Goal: Transaction & Acquisition: Purchase product/service

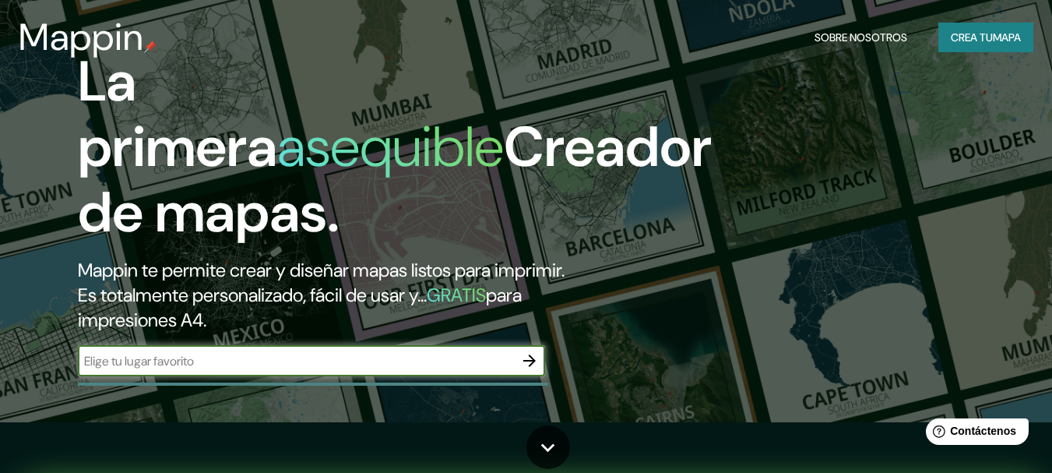
scroll to position [78, 0]
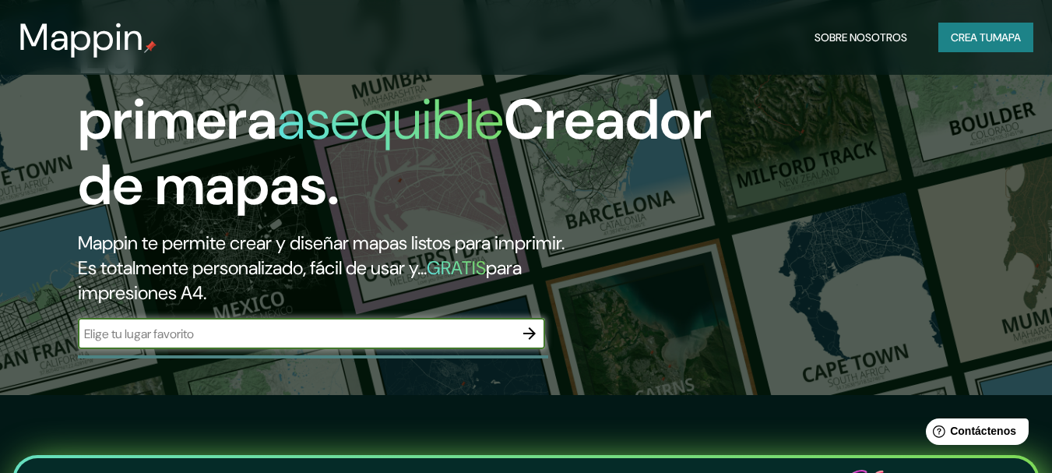
click at [531, 330] on icon "button" at bounding box center [529, 333] width 12 height 12
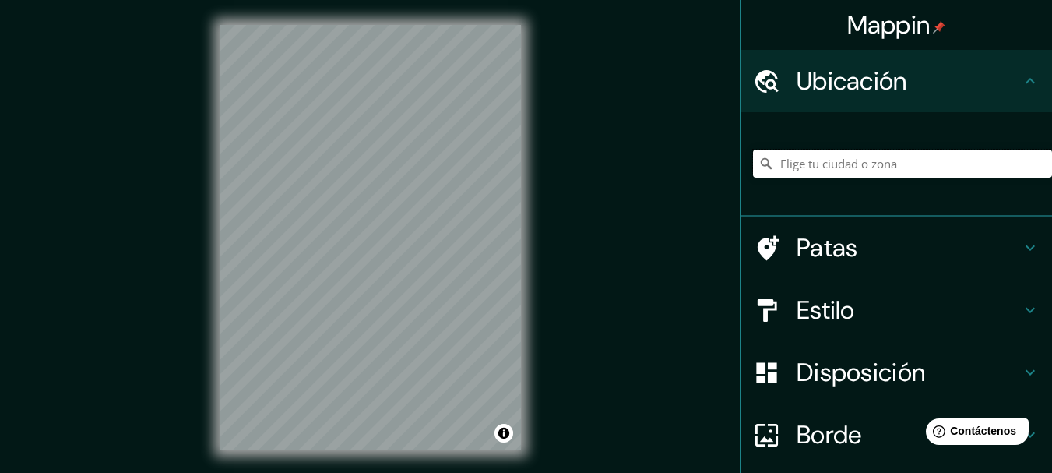
click at [826, 171] on input "Elige tu ciudad o zona" at bounding box center [902, 164] width 299 height 28
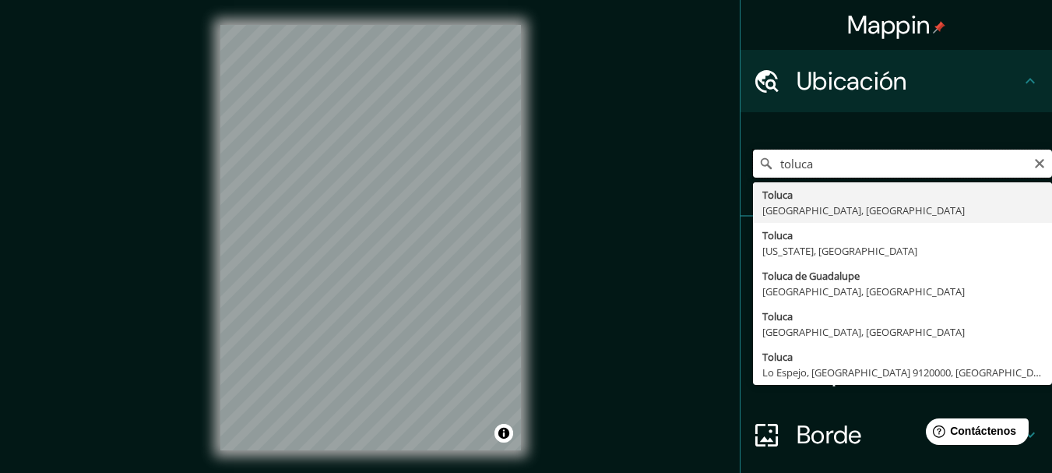
drag, startPoint x: 826, startPoint y: 171, endPoint x: 657, endPoint y: 171, distance: 169.0
click at [657, 171] on div "Mappin Ubicación toluca Toluca [GEOGRAPHIC_DATA], [GEOGRAPHIC_DATA] [GEOGRAPHIC…" at bounding box center [526, 250] width 1052 height 500
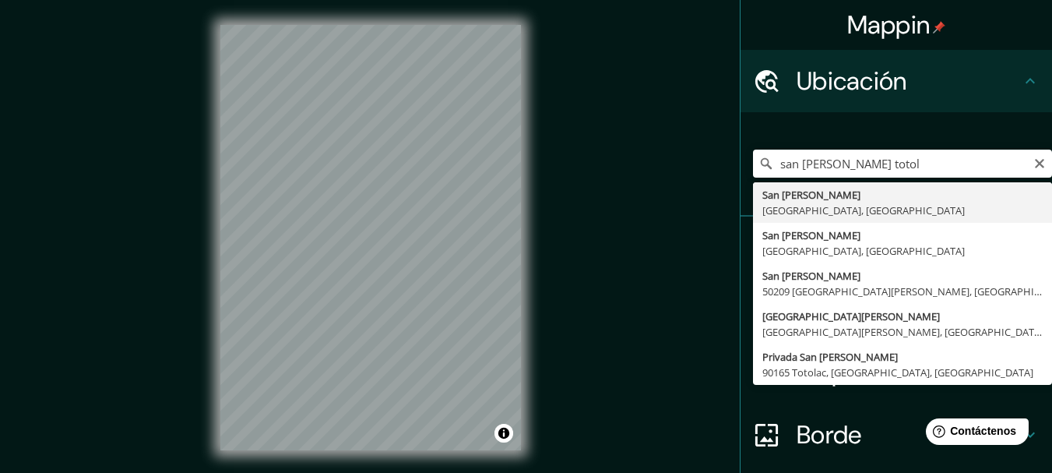
type input "San [PERSON_NAME], [GEOGRAPHIC_DATA], [GEOGRAPHIC_DATA]"
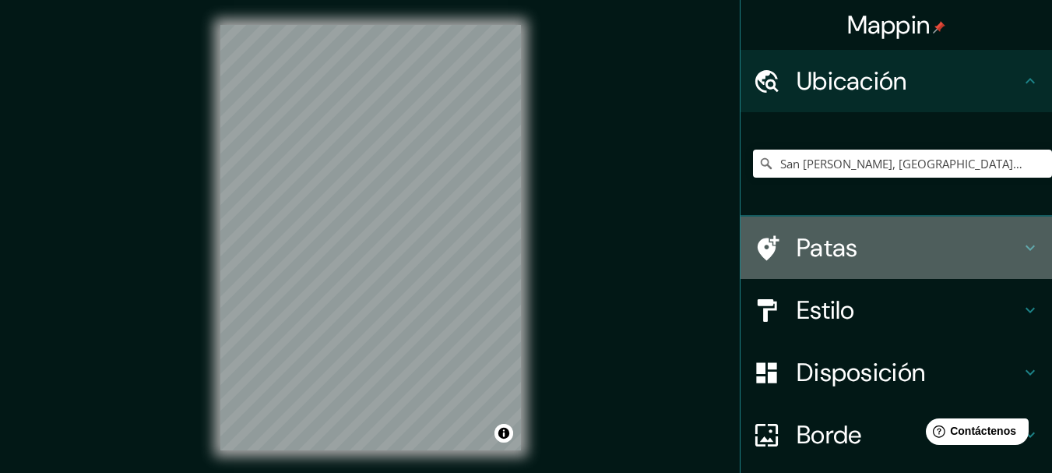
click at [807, 255] on font "Patas" at bounding box center [828, 247] width 62 height 33
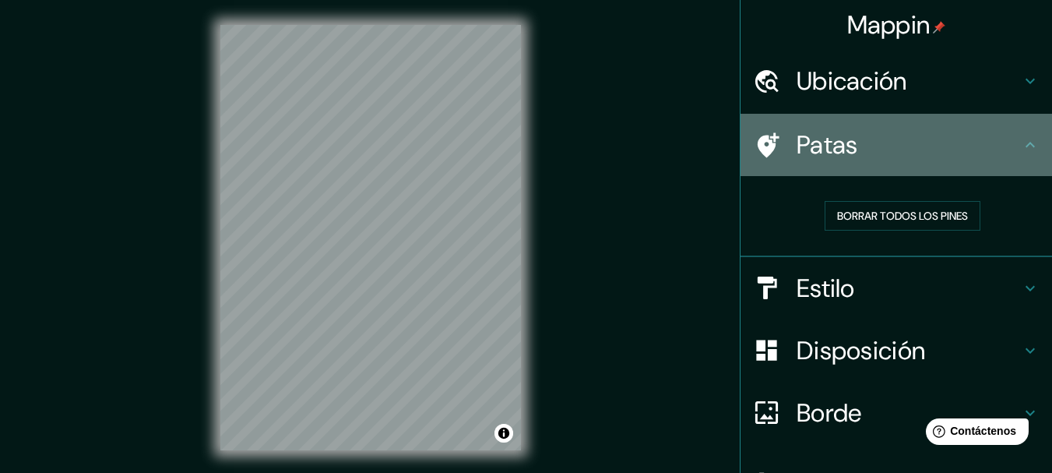
click at [990, 149] on h4 "Patas" at bounding box center [909, 144] width 224 height 31
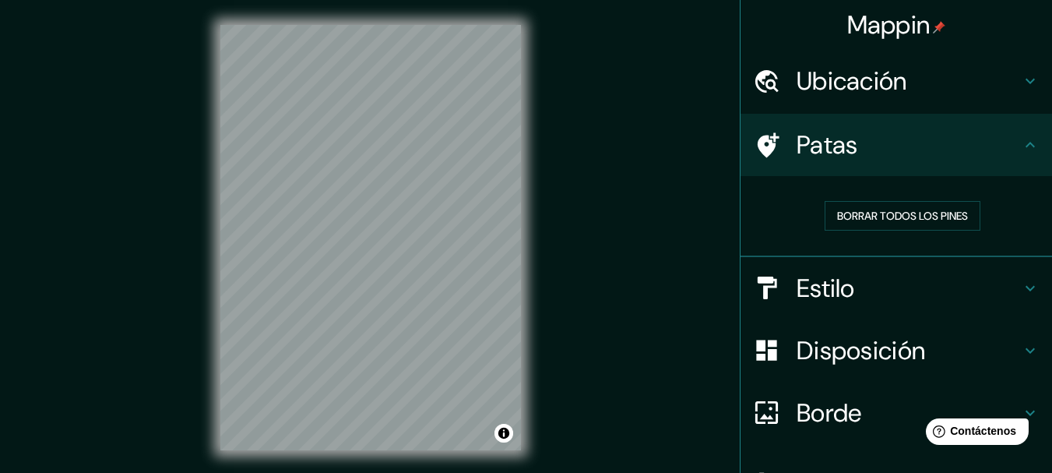
click at [952, 276] on h4 "Estilo" at bounding box center [909, 288] width 224 height 31
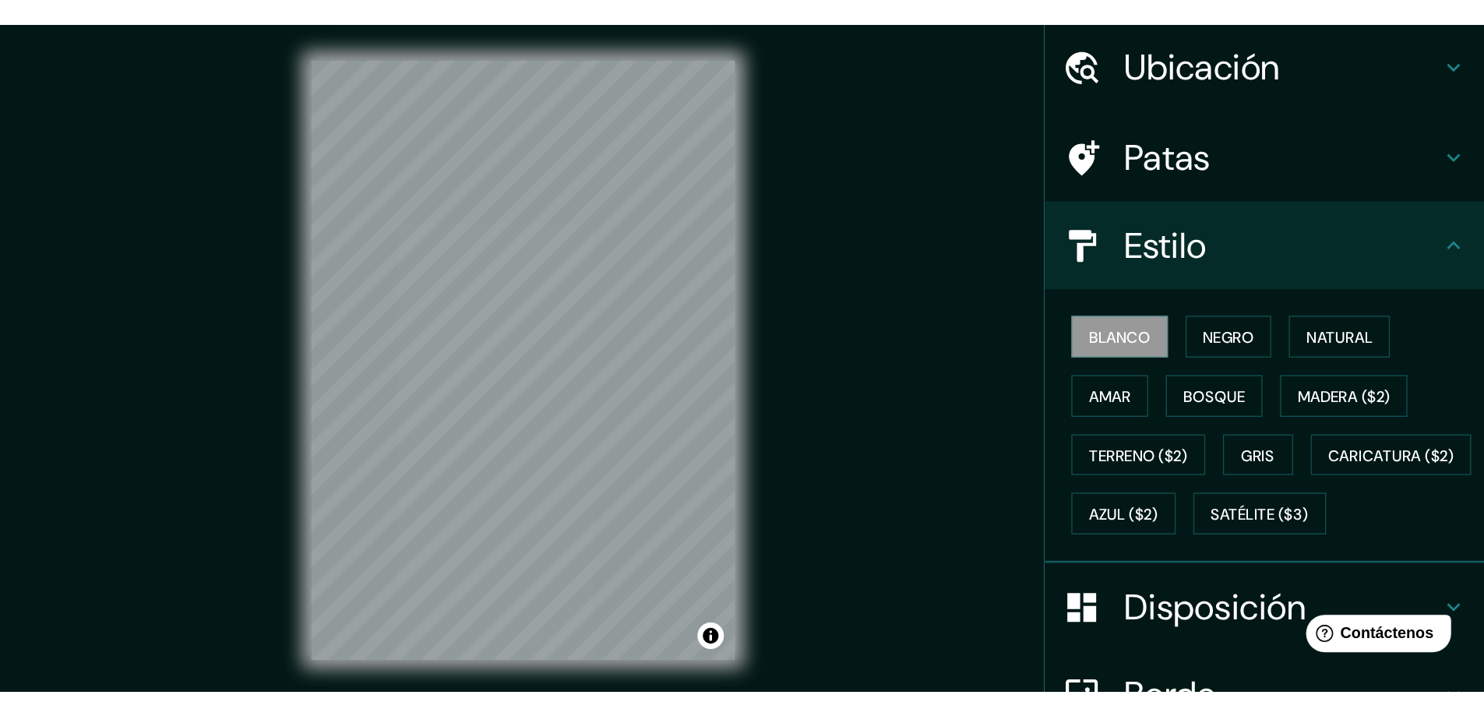
scroll to position [78, 0]
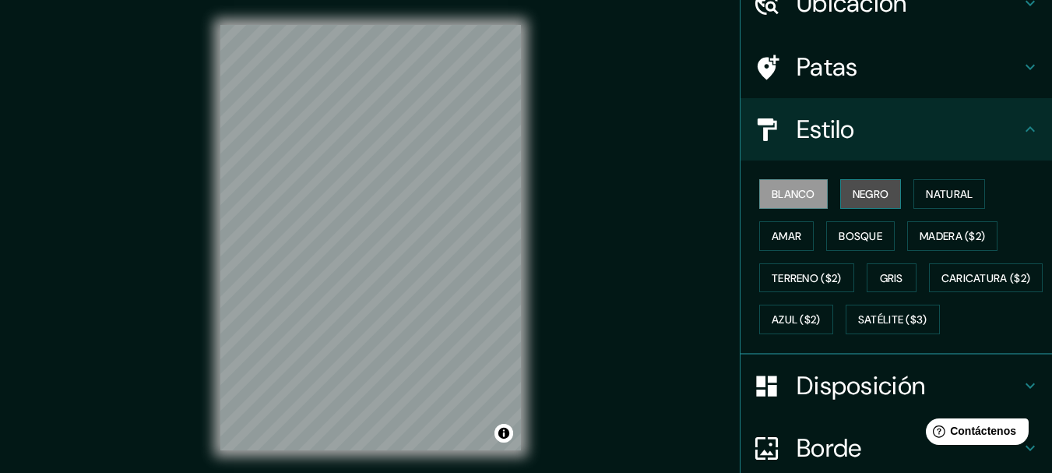
click at [876, 192] on font "Negro" at bounding box center [871, 194] width 37 height 14
click at [800, 195] on font "Blanco" at bounding box center [794, 194] width 44 height 14
click at [931, 196] on font "Natural" at bounding box center [949, 194] width 47 height 14
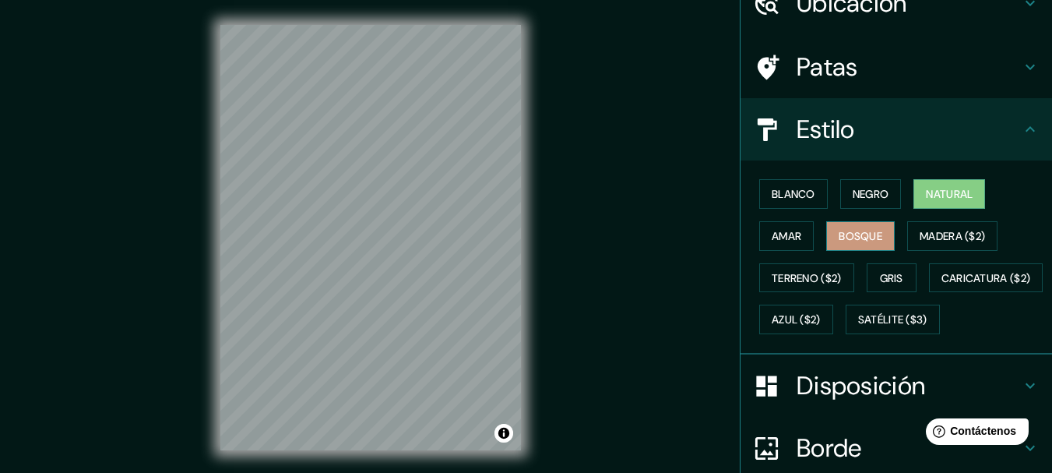
click at [839, 235] on font "Bosque" at bounding box center [861, 236] width 44 height 14
click at [783, 235] on font "Amar" at bounding box center [787, 236] width 30 height 14
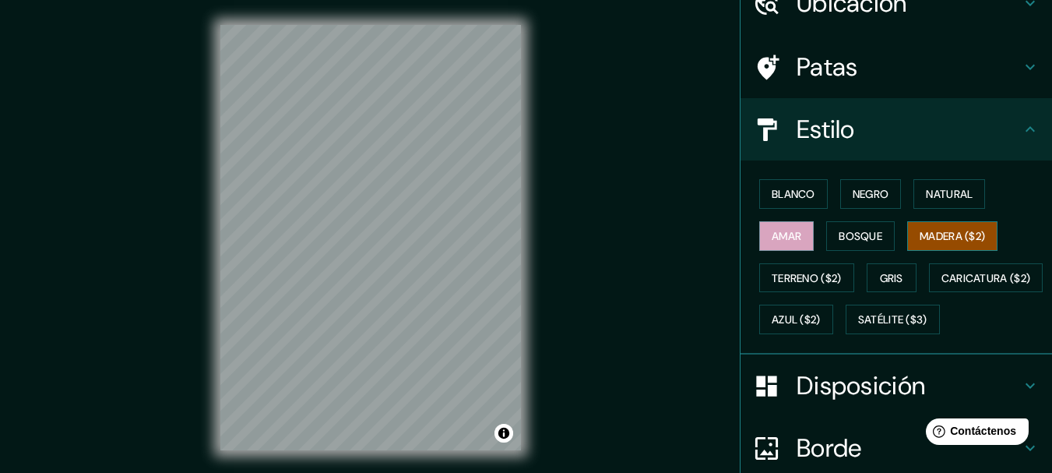
click at [930, 227] on font "Madera ($2)" at bounding box center [952, 236] width 65 height 20
click at [804, 272] on font "Terreno ($2)" at bounding box center [807, 278] width 70 height 14
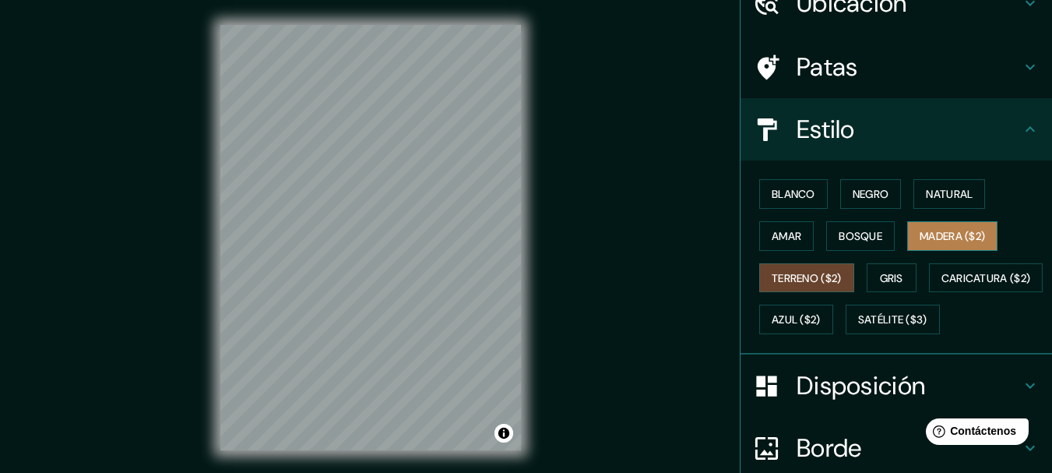
click at [939, 234] on font "Madera ($2)" at bounding box center [952, 236] width 65 height 14
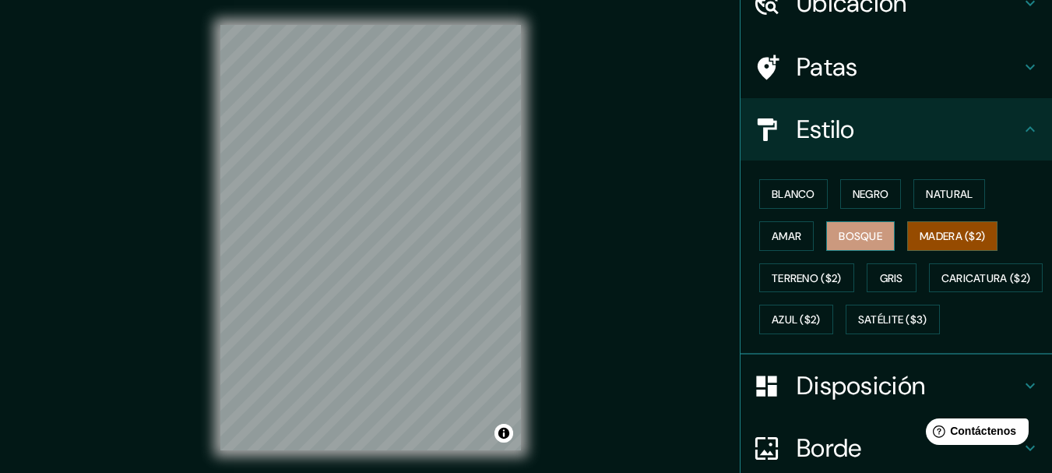
click at [841, 227] on font "Bosque" at bounding box center [861, 236] width 44 height 20
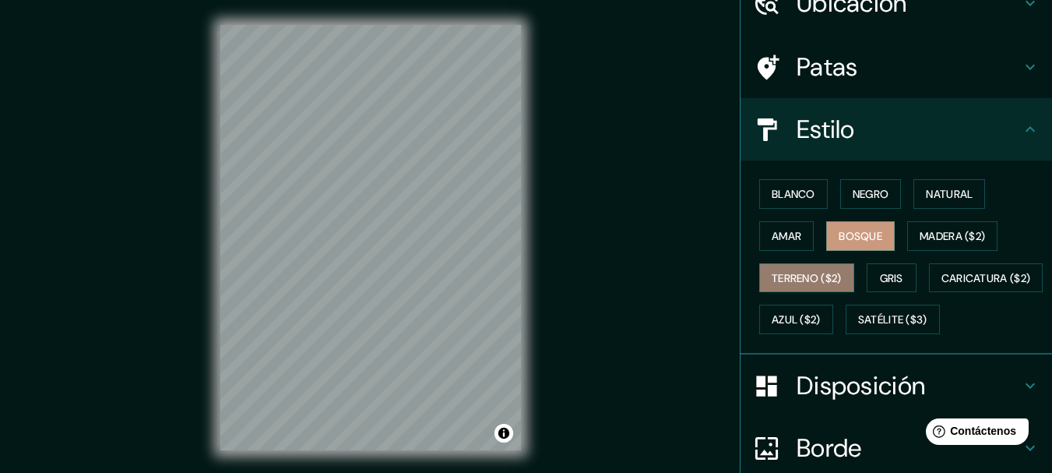
click at [844, 275] on button "Terreno ($2)" at bounding box center [806, 278] width 95 height 30
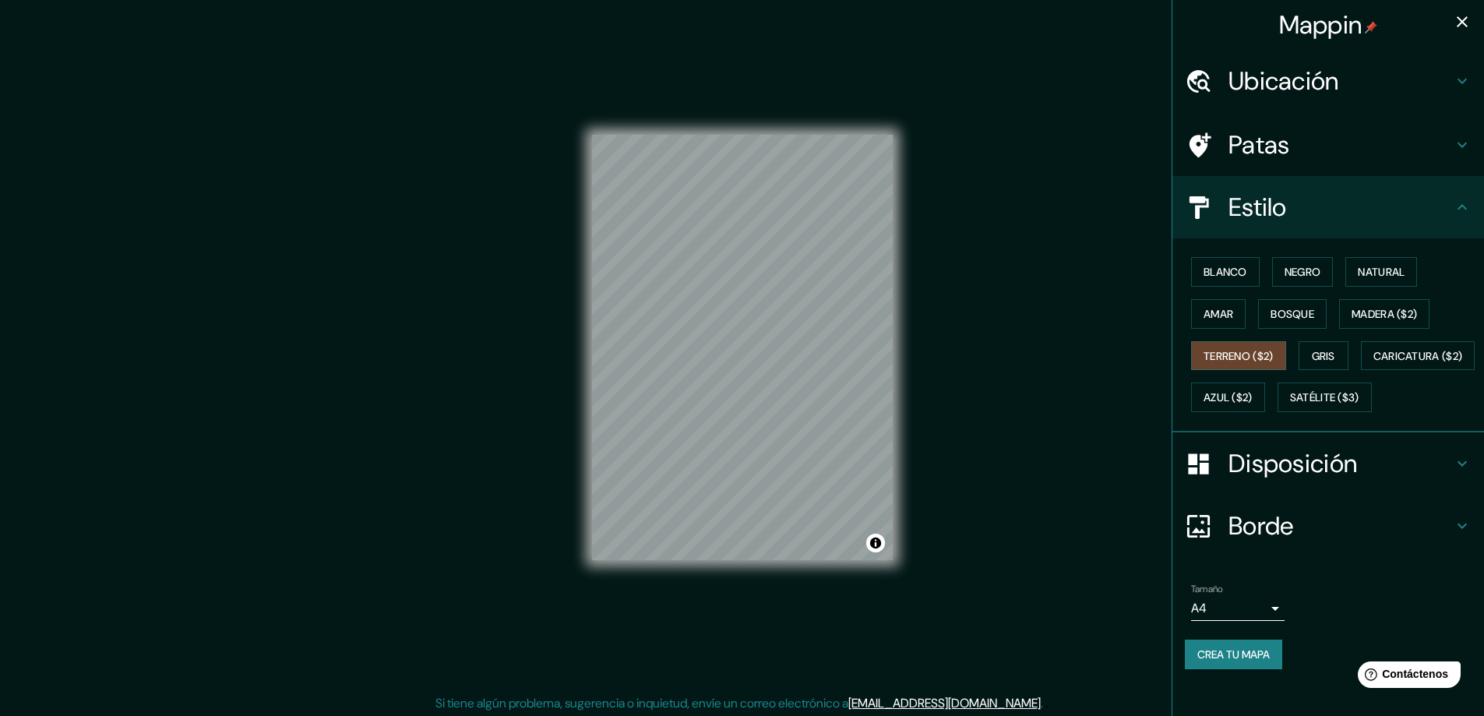
scroll to position [13, 0]
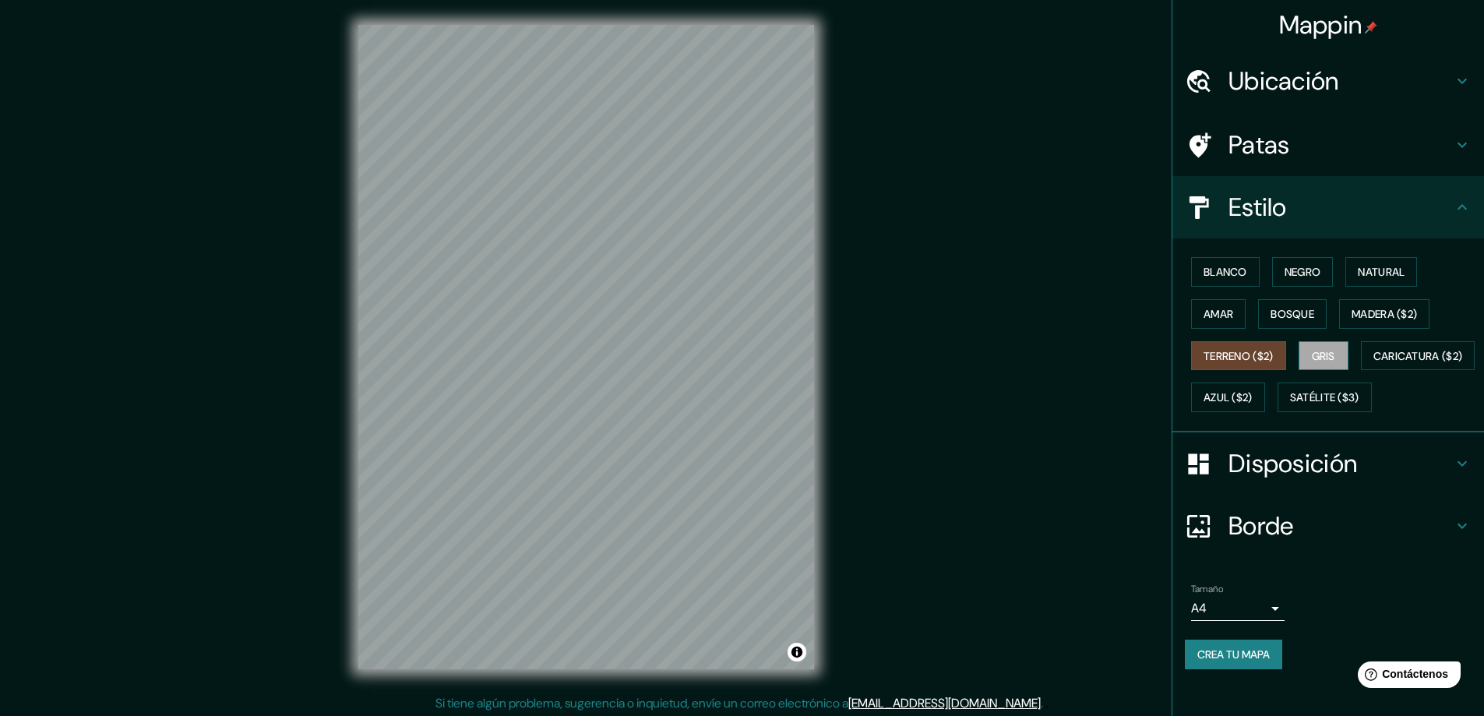
click at [1051, 349] on font "Gris" at bounding box center [1322, 356] width 23 height 14
click at [1051, 363] on font "Caricatura ($2)" at bounding box center [1418, 356] width 90 height 14
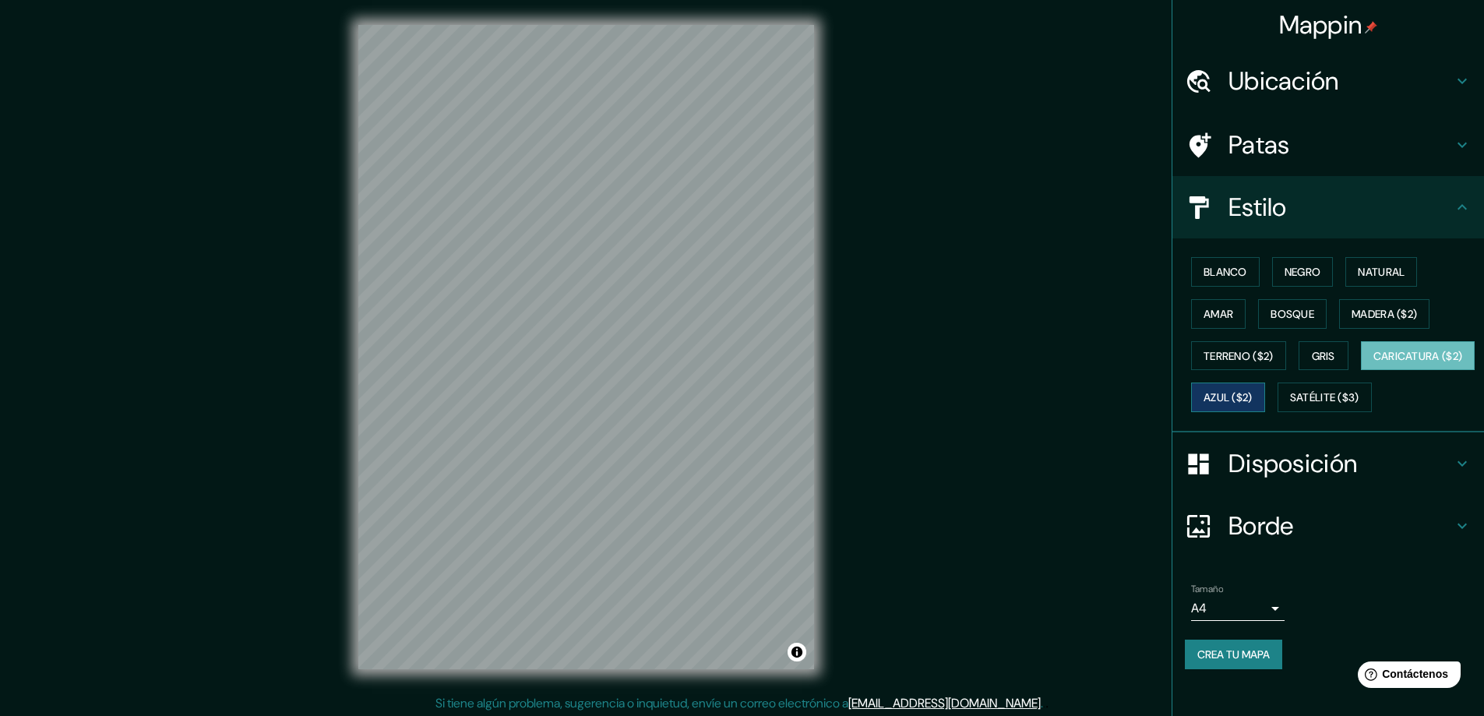
click at [1051, 391] on font "Azul ($2)" at bounding box center [1227, 398] width 49 height 14
click at [1051, 405] on font "Satélite ($3)" at bounding box center [1324, 398] width 69 height 14
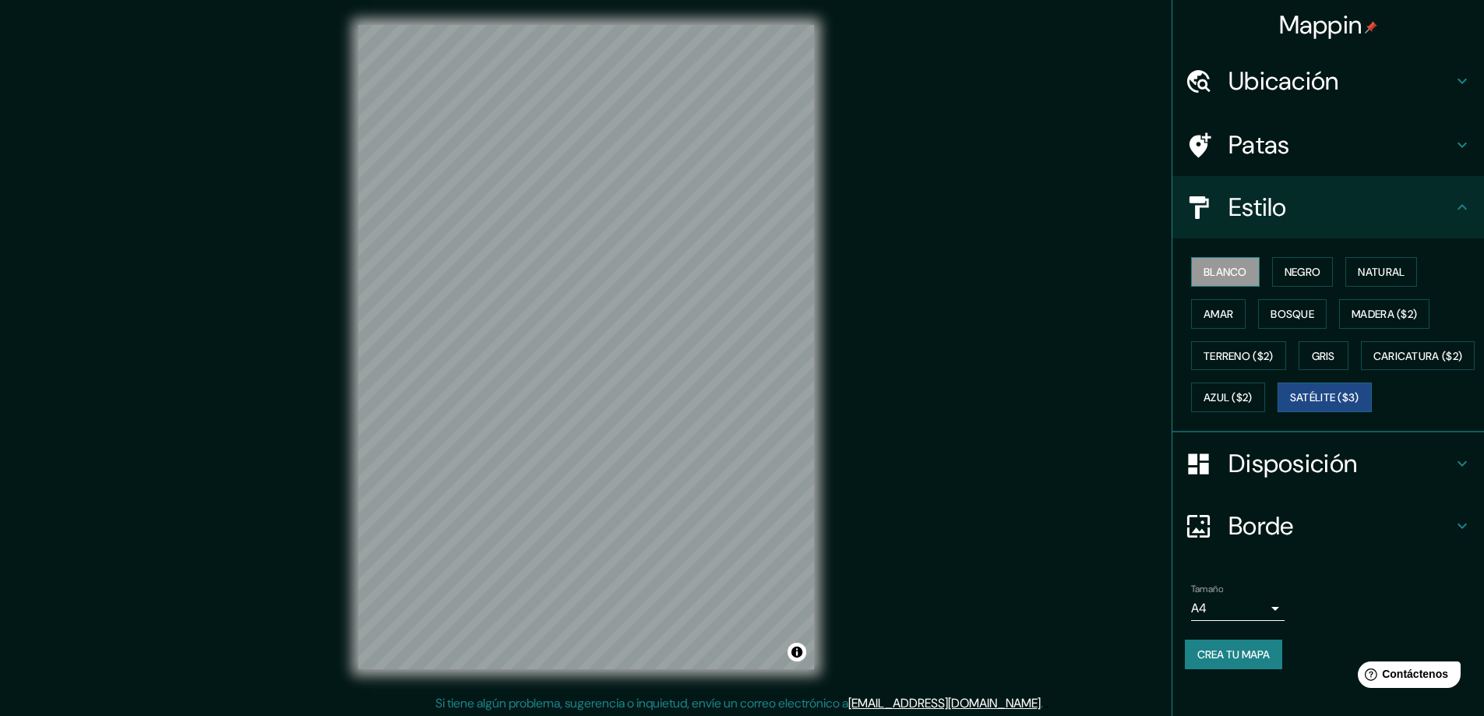
click at [1051, 265] on font "Blanco" at bounding box center [1225, 272] width 44 height 14
click at [1051, 265] on font "Negro" at bounding box center [1302, 272] width 37 height 14
click at [1051, 262] on font "Natural" at bounding box center [1380, 272] width 47 height 20
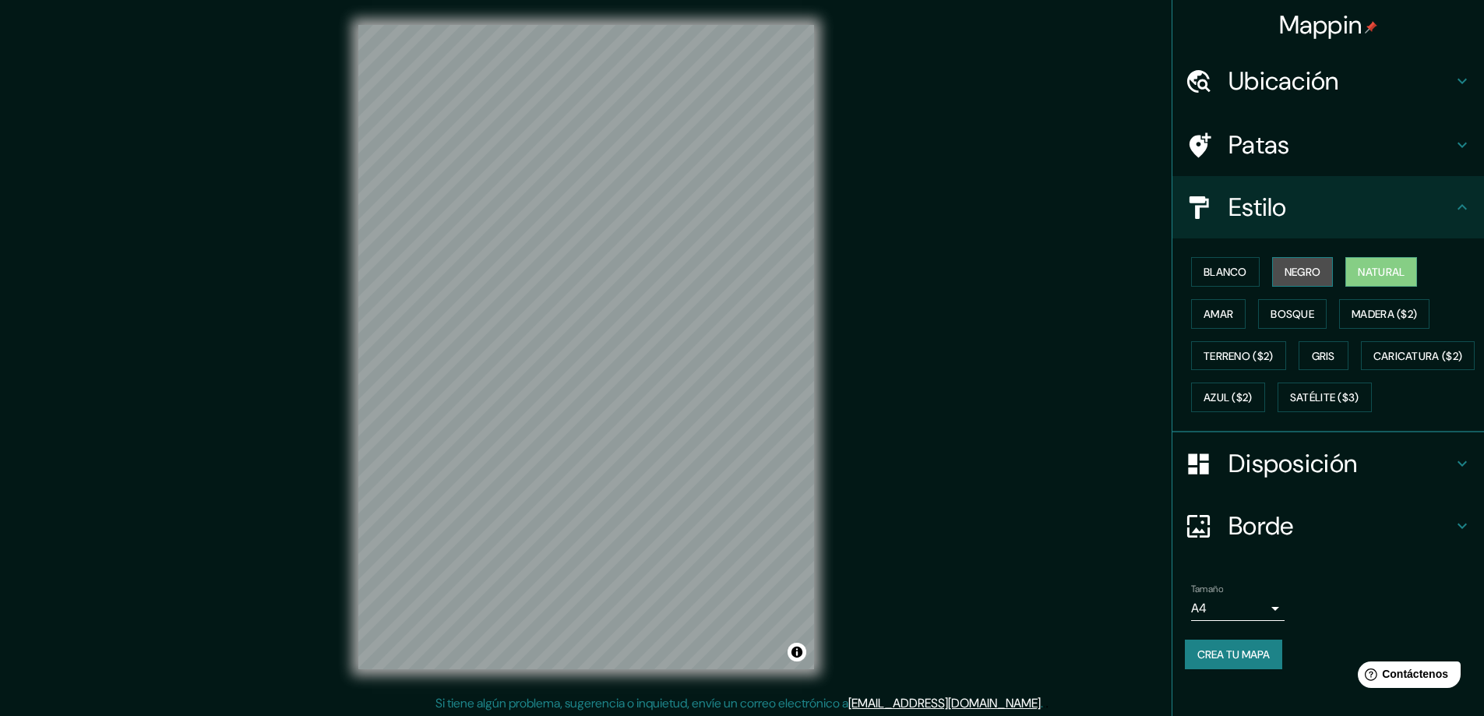
click at [1051, 257] on button "Negro" at bounding box center [1303, 272] width 62 height 30
click at [1051, 257] on button "Blanco" at bounding box center [1225, 272] width 69 height 30
click at [1051, 307] on font "Amar" at bounding box center [1218, 314] width 30 height 14
click at [1051, 307] on font "Bosque" at bounding box center [1292, 314] width 44 height 14
click at [1051, 307] on font "Madera ($2)" at bounding box center [1383, 314] width 65 height 14
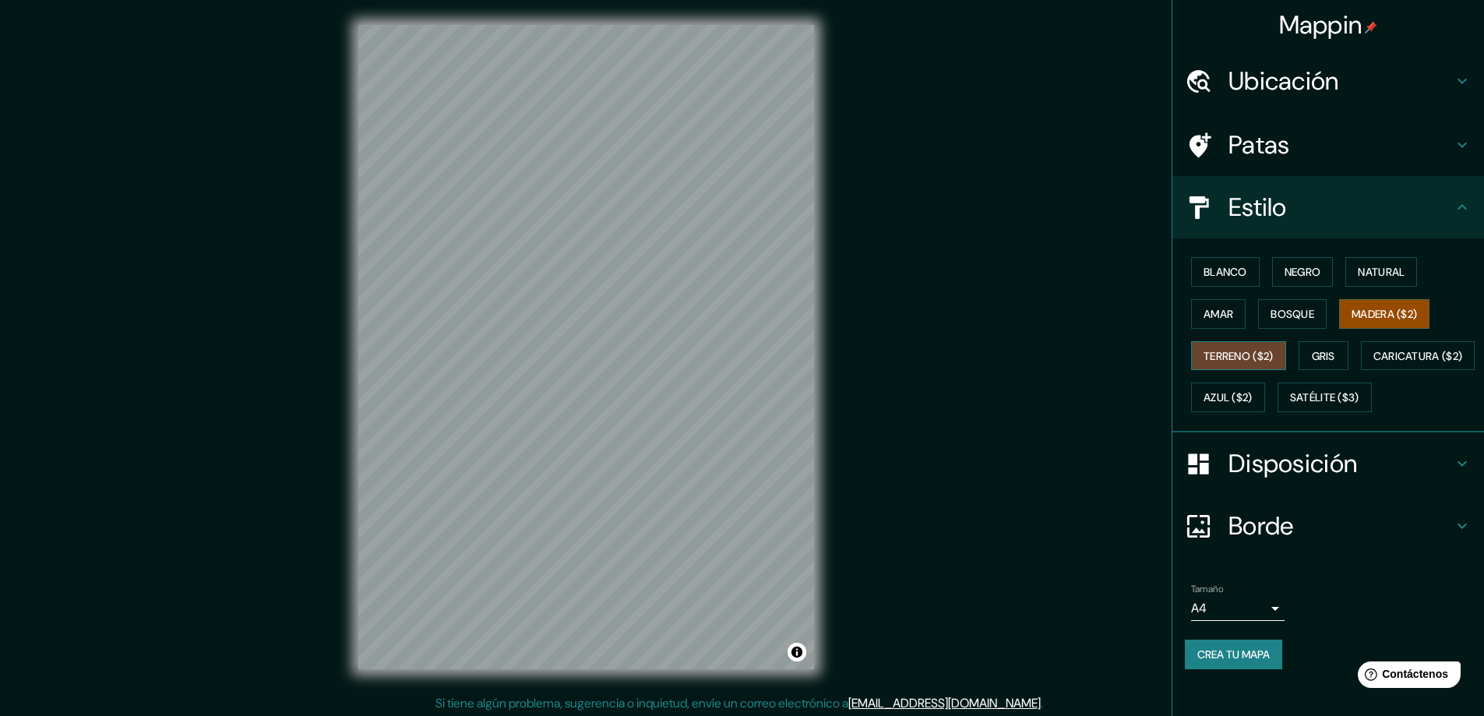
click at [1051, 341] on button "Terreno ($2)" at bounding box center [1238, 356] width 95 height 30
click at [1051, 349] on font "Gris" at bounding box center [1322, 356] width 23 height 14
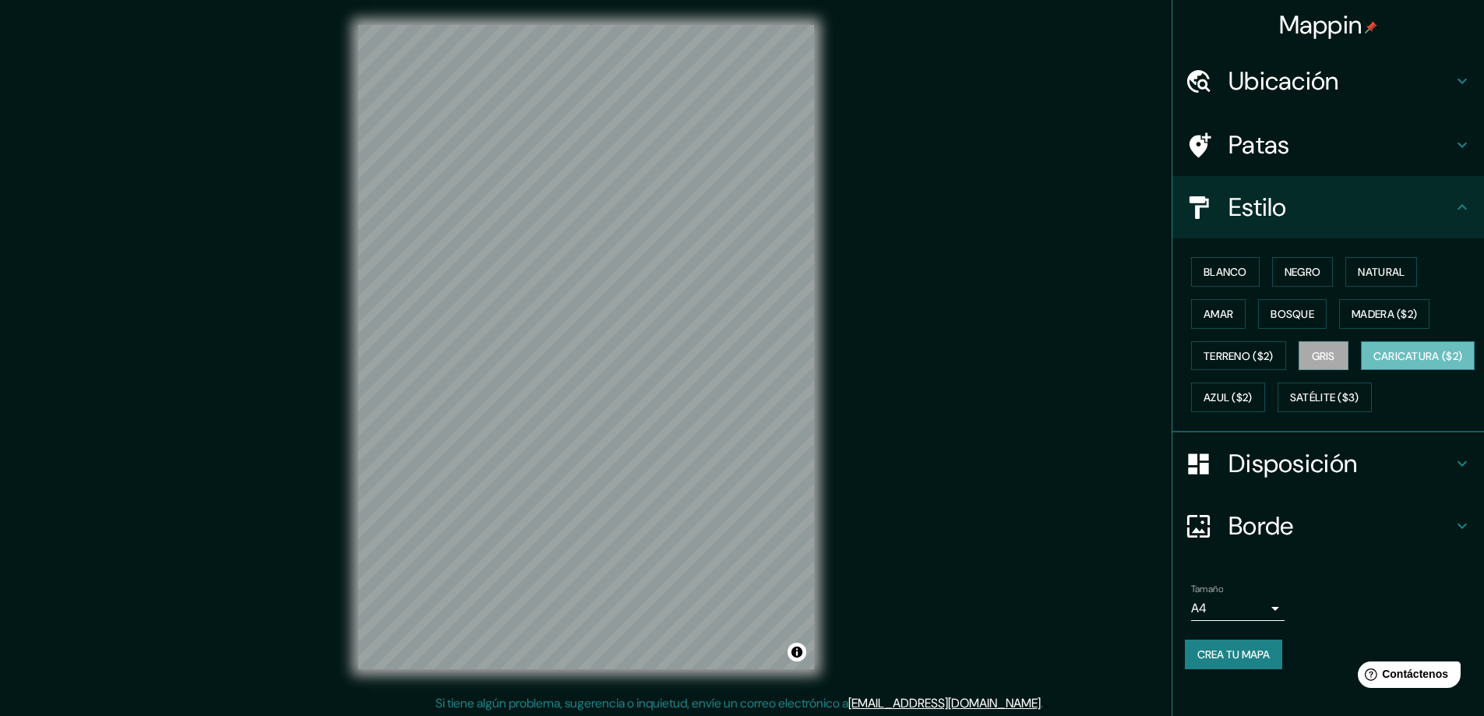
click at [1051, 363] on font "Caricatura ($2)" at bounding box center [1418, 356] width 90 height 14
click at [1051, 391] on font "Azul ($2)" at bounding box center [1227, 398] width 49 height 14
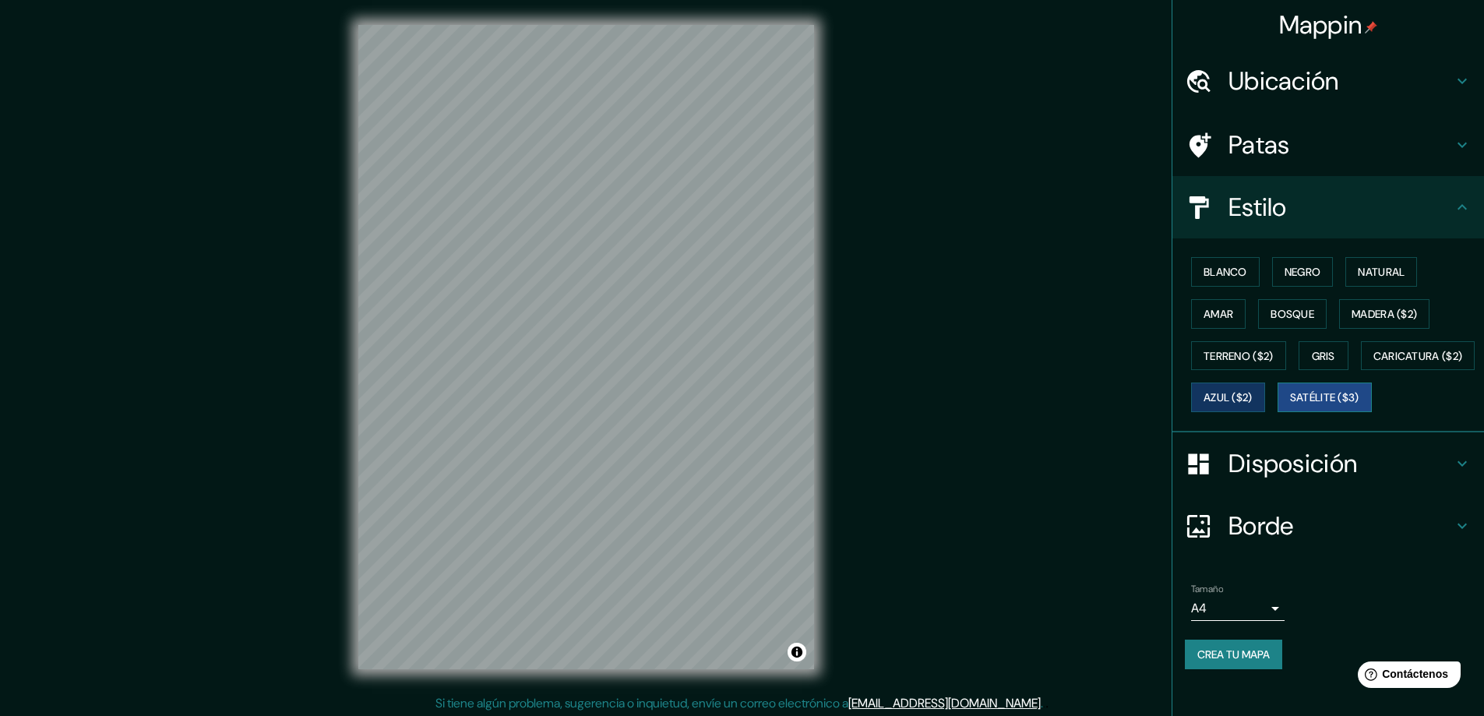
click at [1051, 407] on font "Satélite ($3)" at bounding box center [1324, 397] width 69 height 20
click at [1051, 265] on font "Blanco" at bounding box center [1225, 272] width 44 height 14
click at [1051, 193] on h4 "Estilo" at bounding box center [1340, 207] width 224 height 31
click at [1051, 203] on div "Estilo" at bounding box center [1328, 207] width 312 height 62
click at [1051, 198] on icon at bounding box center [1461, 207] width 19 height 19
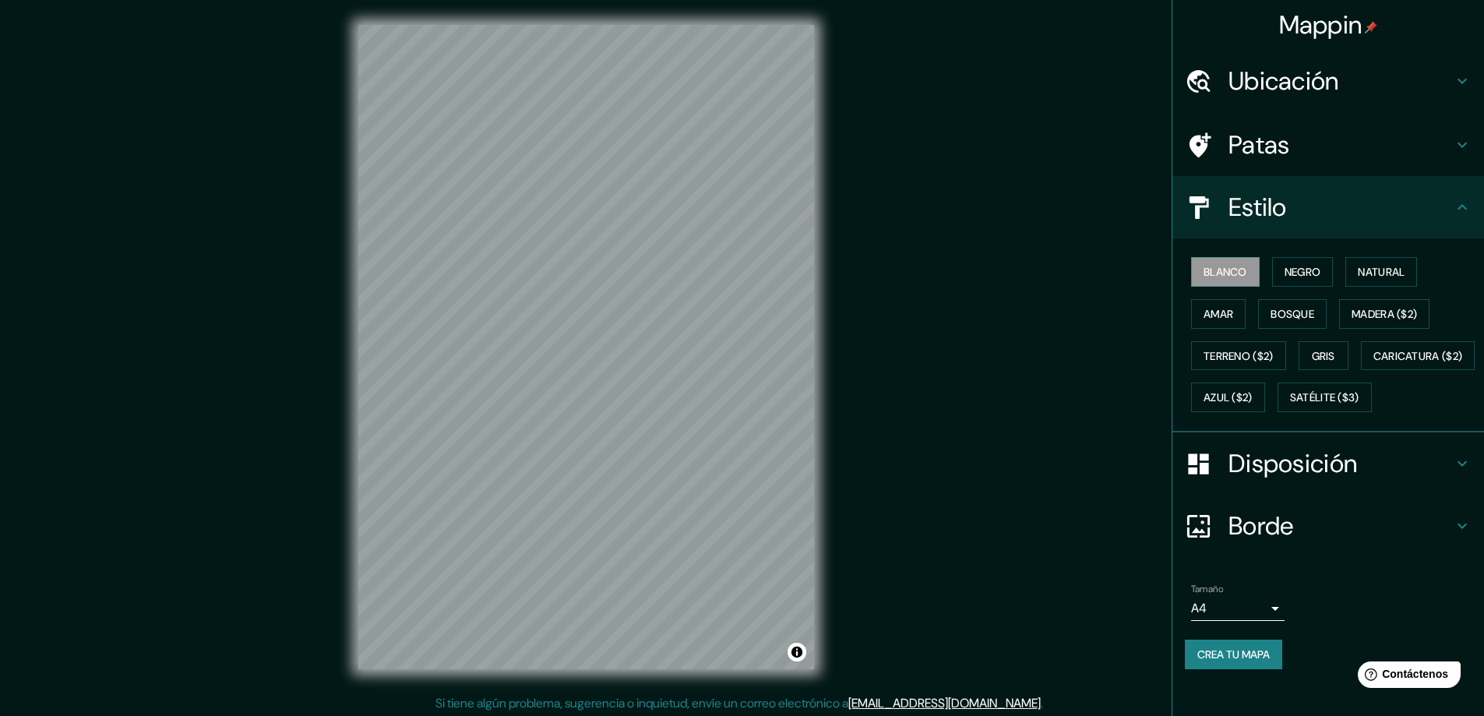
click at [1051, 142] on div "Patas" at bounding box center [1328, 145] width 312 height 62
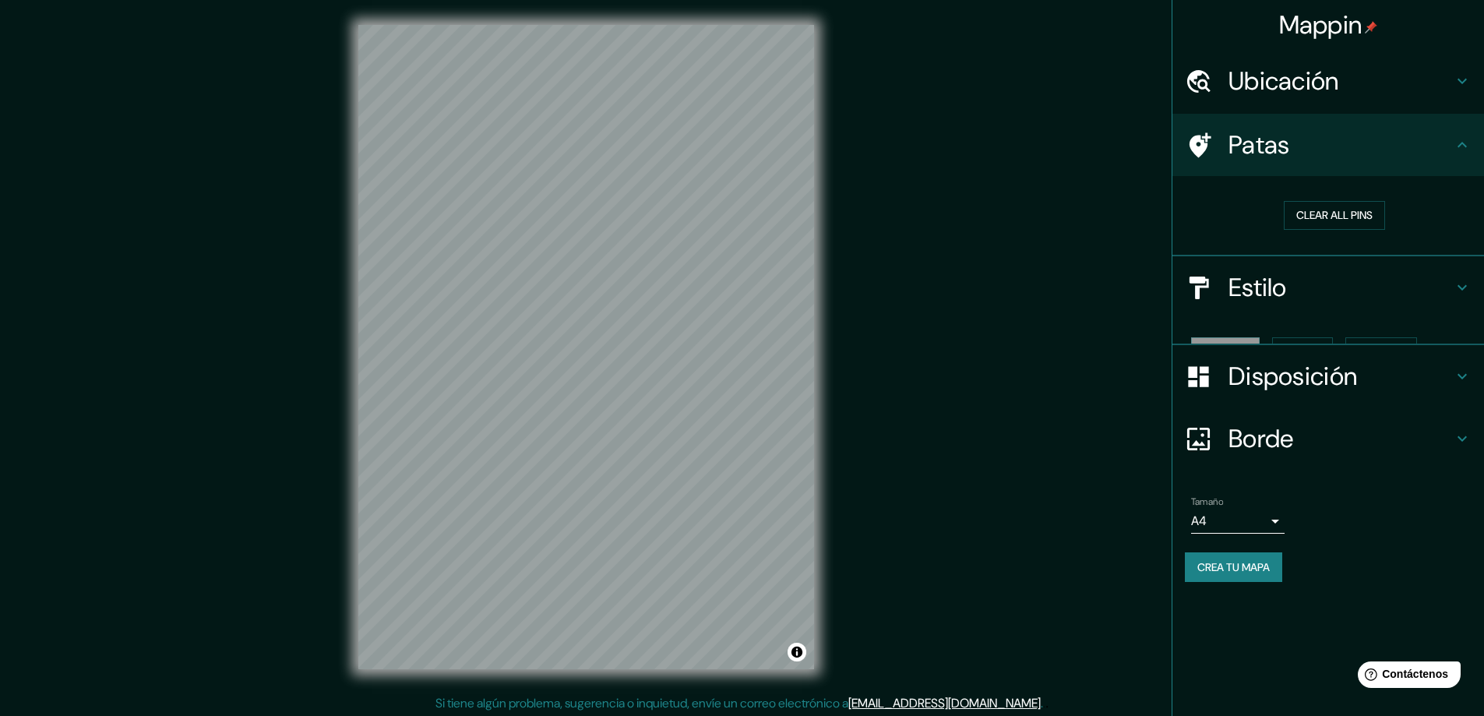
scroll to position [0, 0]
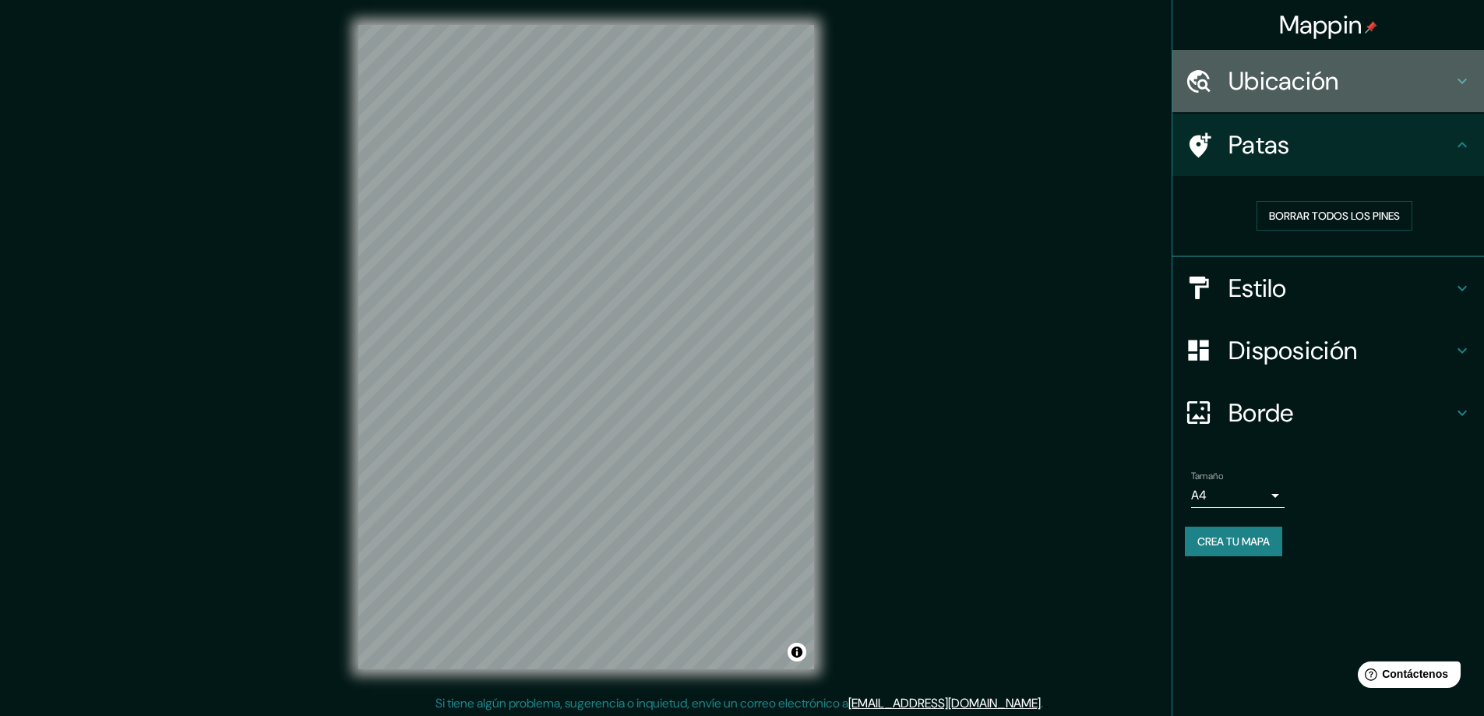
click at [1051, 90] on h4 "Ubicación" at bounding box center [1340, 80] width 224 height 31
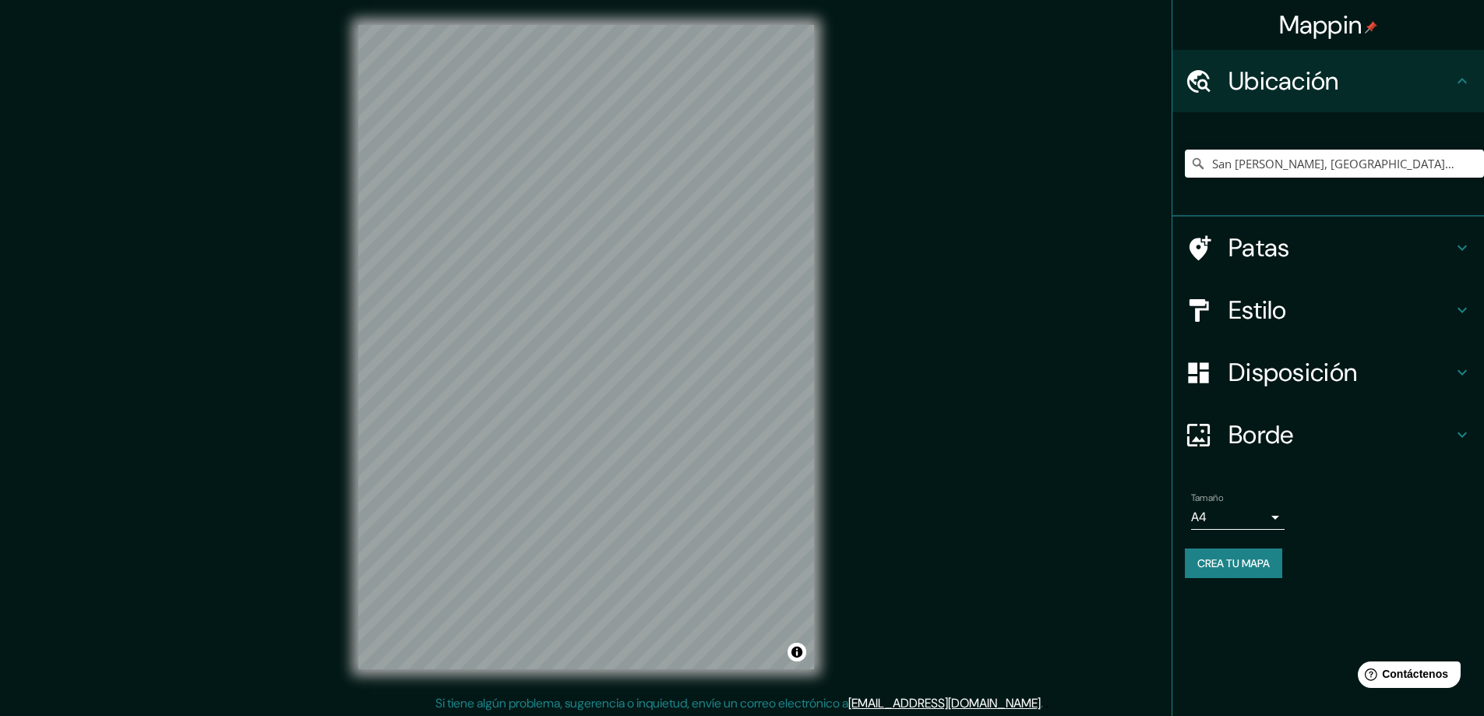
click at [1051, 365] on icon at bounding box center [1461, 372] width 19 height 19
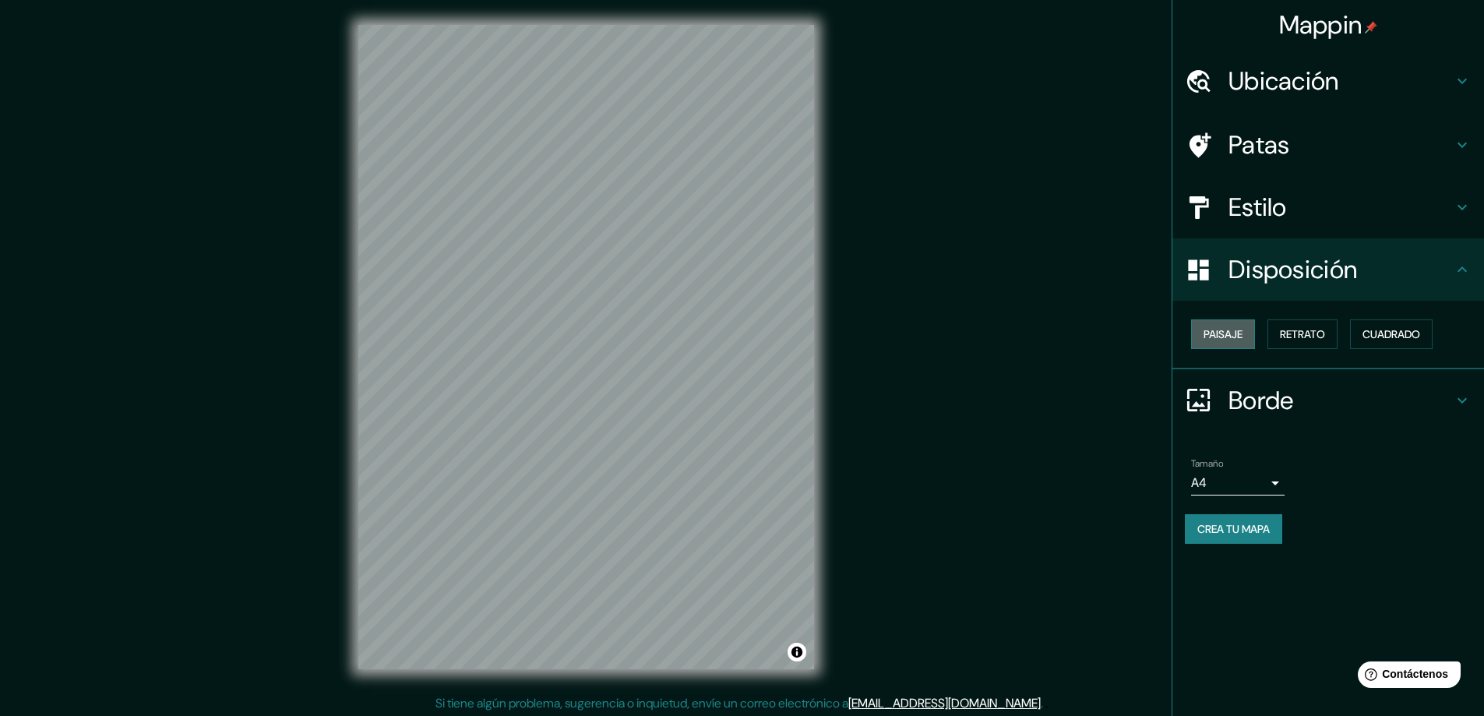
click at [1051, 331] on button "Paisaje" at bounding box center [1223, 334] width 64 height 30
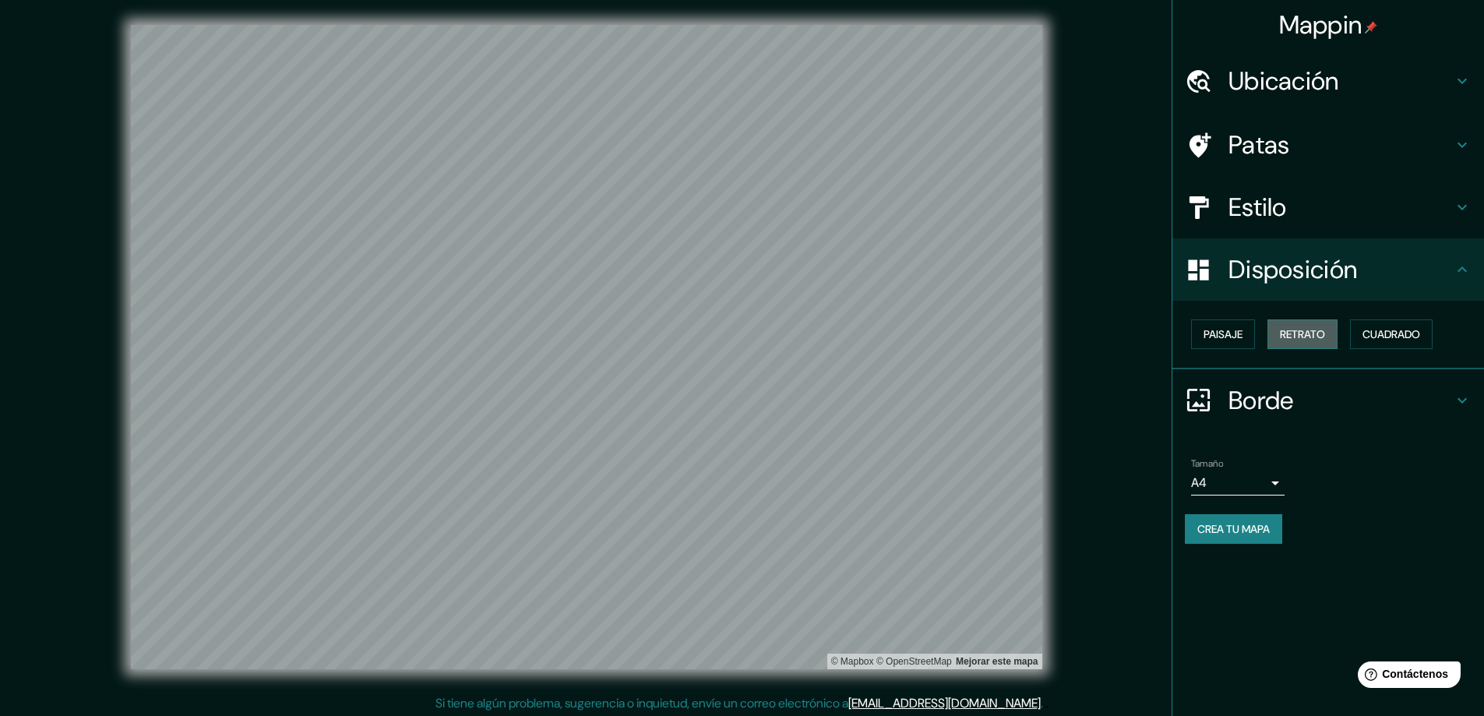
click at [1051, 339] on font "Retrato" at bounding box center [1302, 334] width 45 height 14
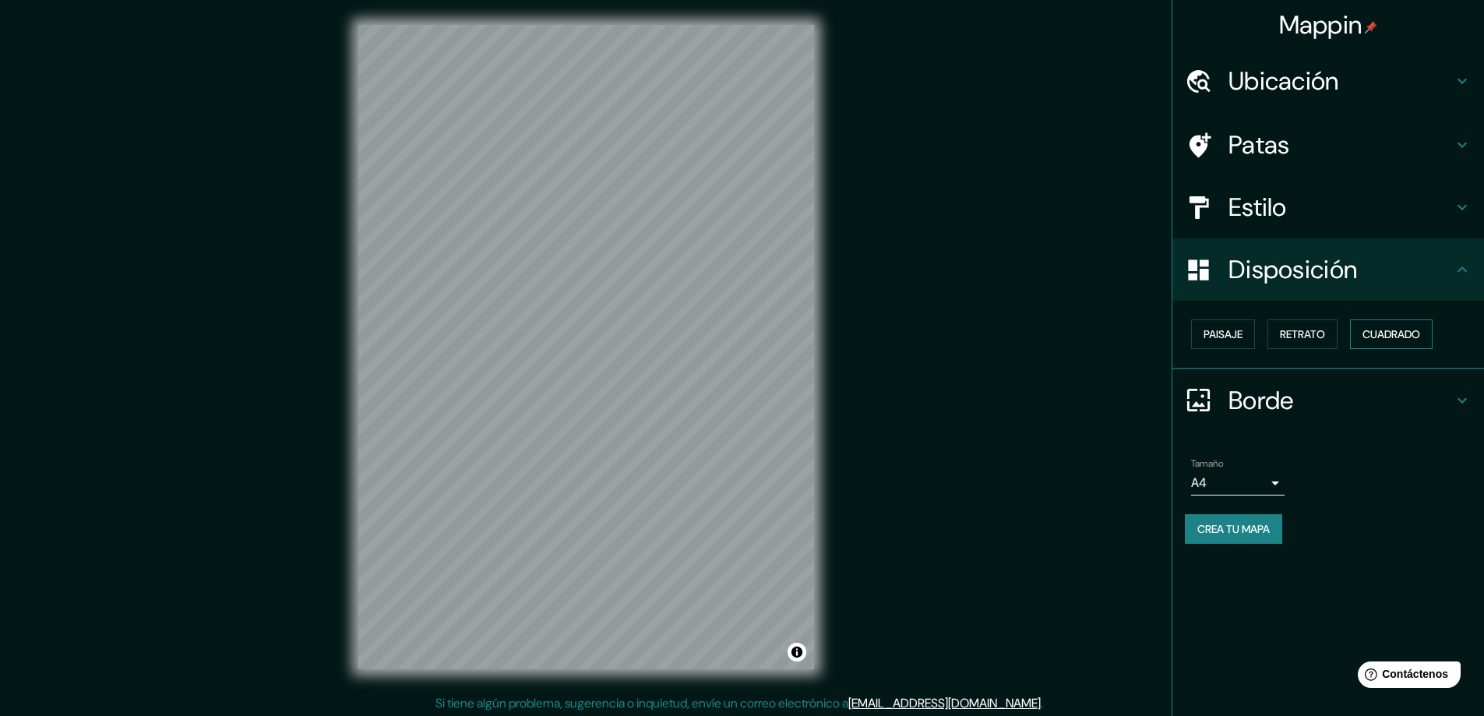
click at [1051, 341] on font "Cuadrado" at bounding box center [1391, 334] width 58 height 14
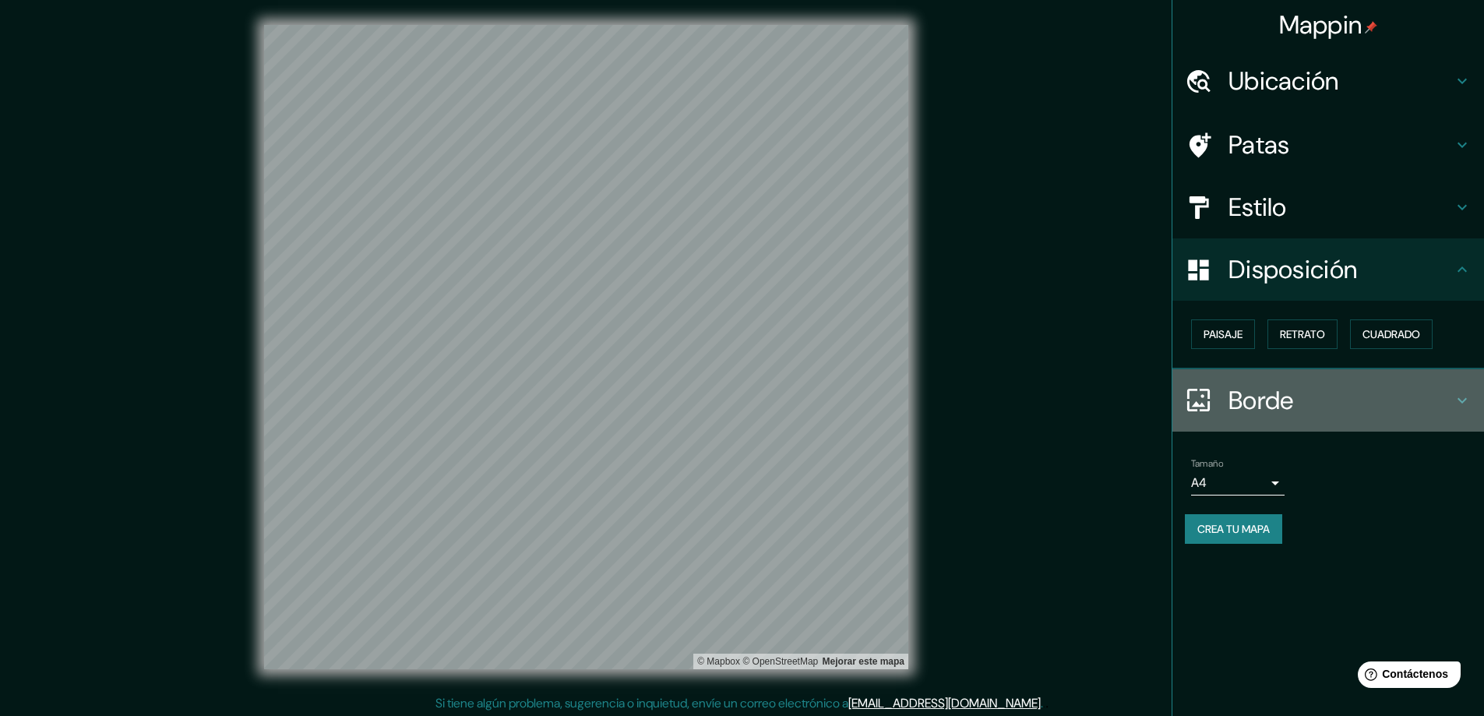
click at [1051, 400] on h4 "Borde" at bounding box center [1340, 400] width 224 height 31
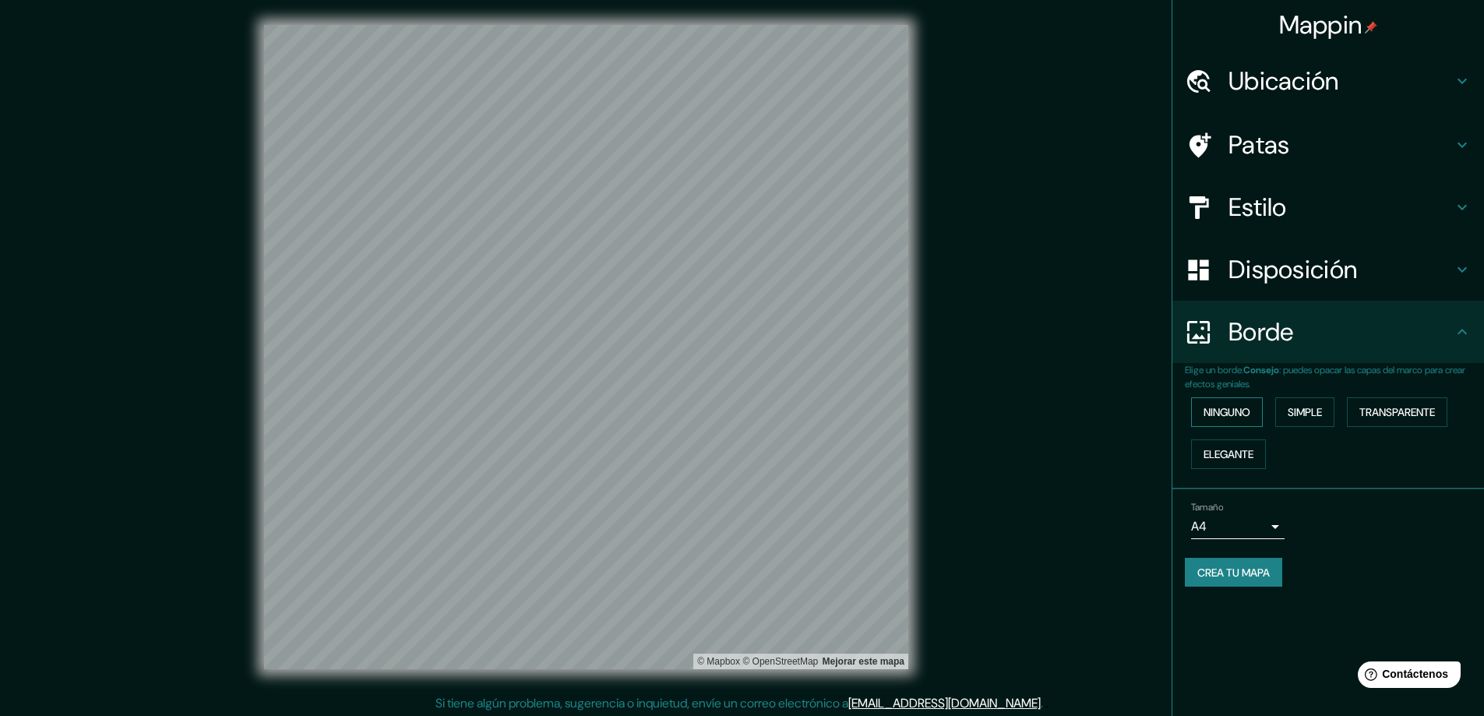
click at [1051, 417] on font "Ninguno" at bounding box center [1226, 412] width 47 height 14
click at [1051, 421] on font "Simple" at bounding box center [1304, 412] width 34 height 20
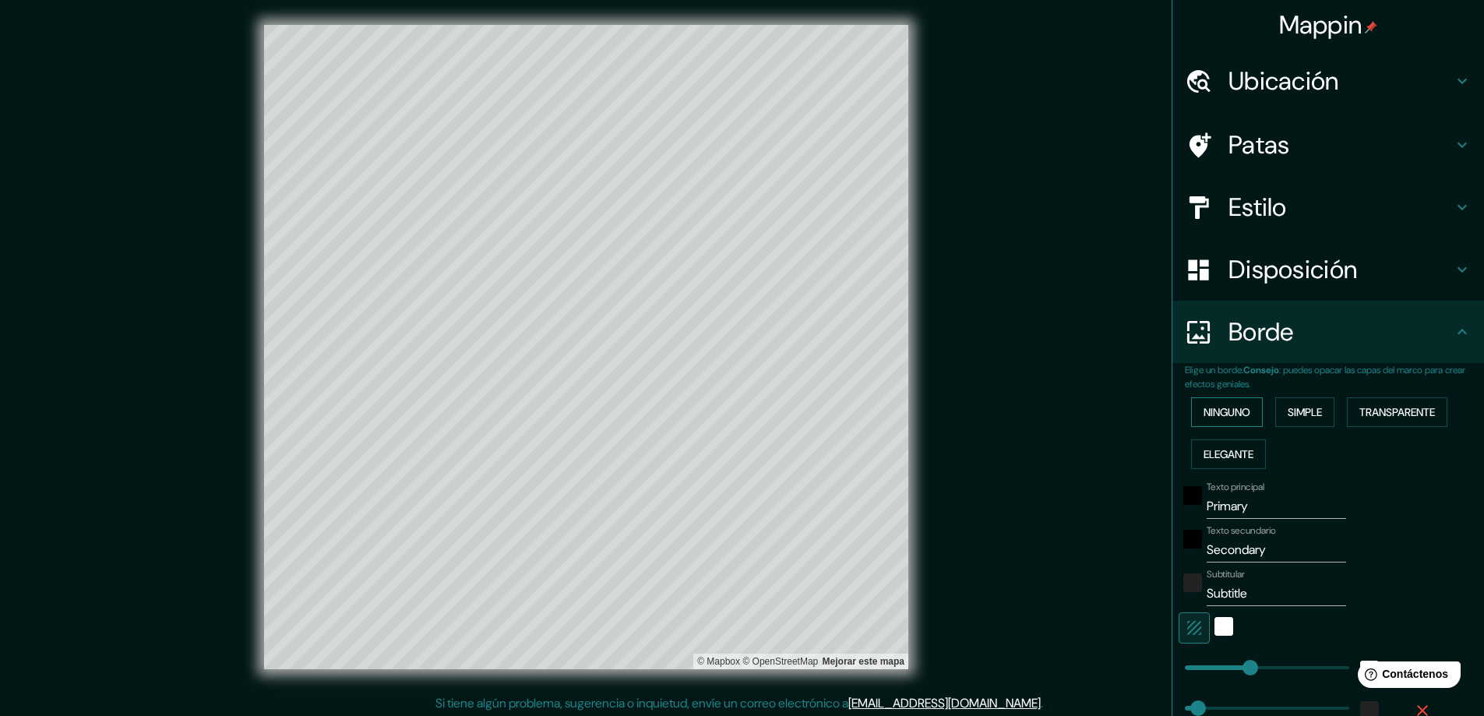
click at [1051, 419] on font "Ninguno" at bounding box center [1226, 412] width 47 height 14
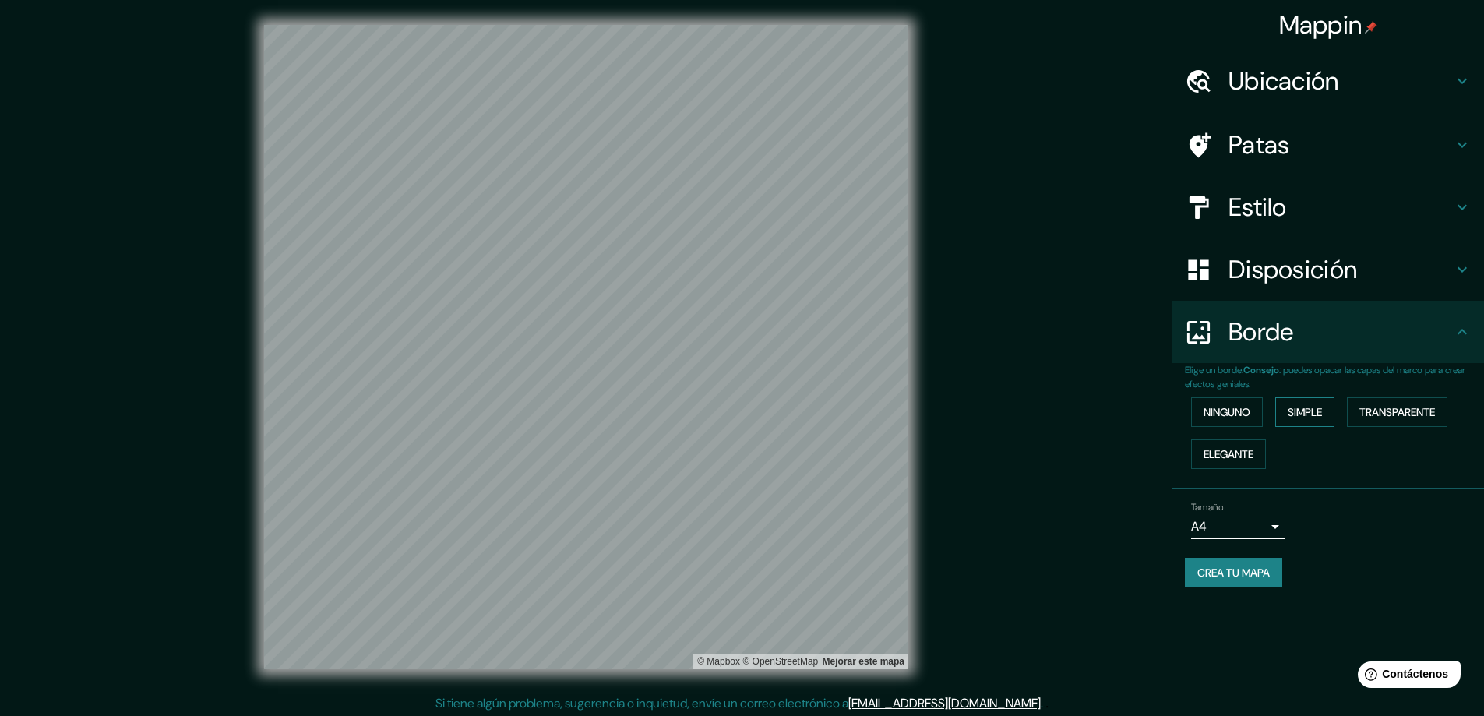
click at [1051, 419] on font "Simple" at bounding box center [1304, 412] width 34 height 14
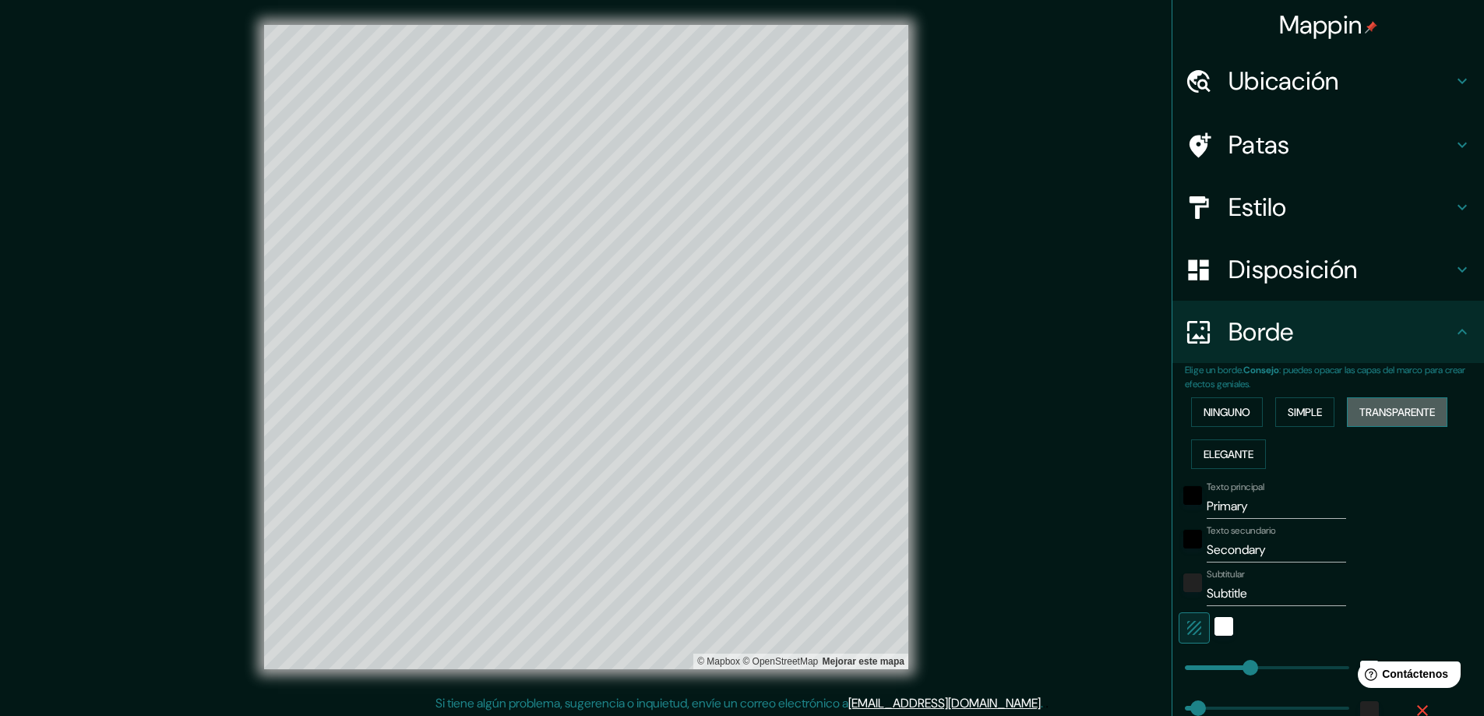
click at [1051, 416] on font "Transparente" at bounding box center [1397, 412] width 76 height 14
click at [1051, 449] on font "Elegante" at bounding box center [1228, 454] width 50 height 14
click at [1051, 421] on font "Ninguno" at bounding box center [1226, 412] width 47 height 20
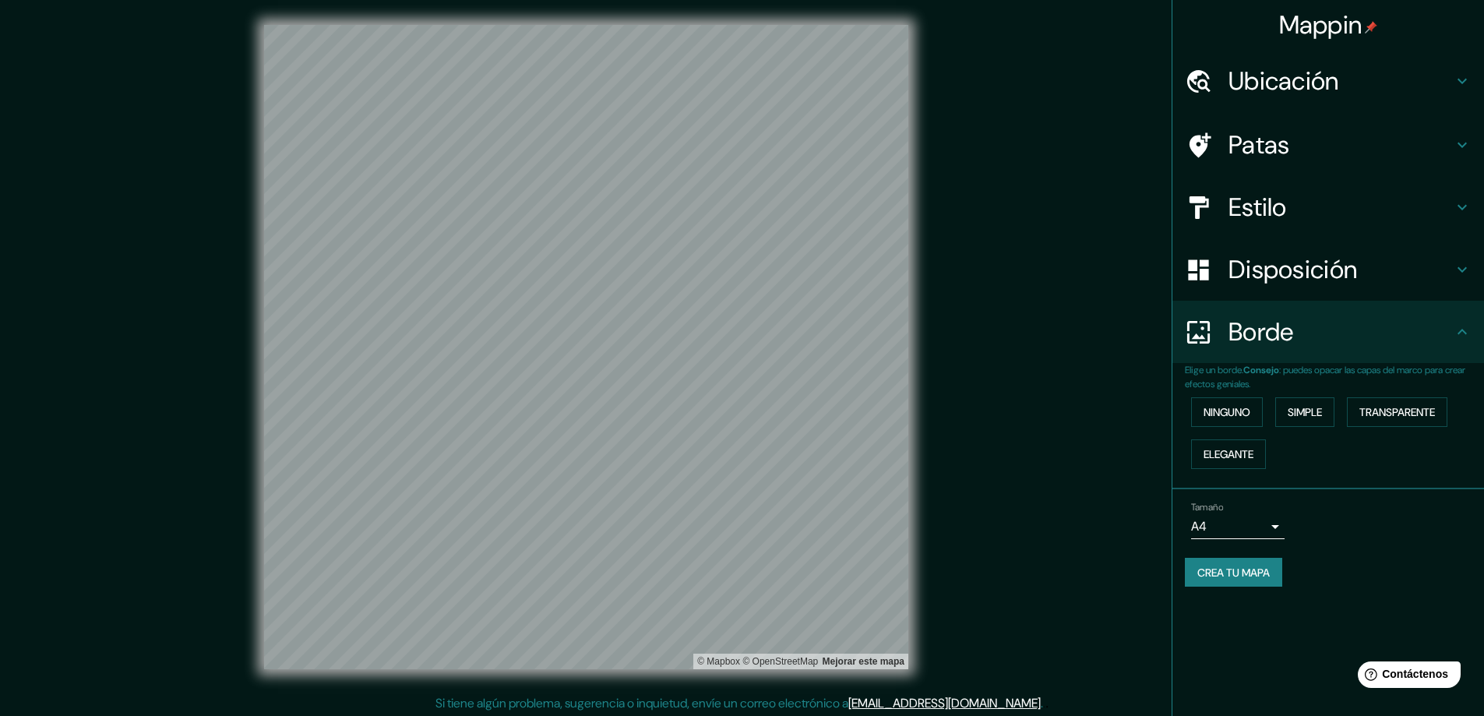
click at [1051, 329] on h4 "Borde" at bounding box center [1340, 331] width 224 height 31
click at [1051, 472] on body "Mappin Ubicación [GEOGRAPHIC_DATA][PERSON_NAME], [GEOGRAPHIC_DATA], [GEOGRAPHIC…" at bounding box center [742, 358] width 1484 height 716
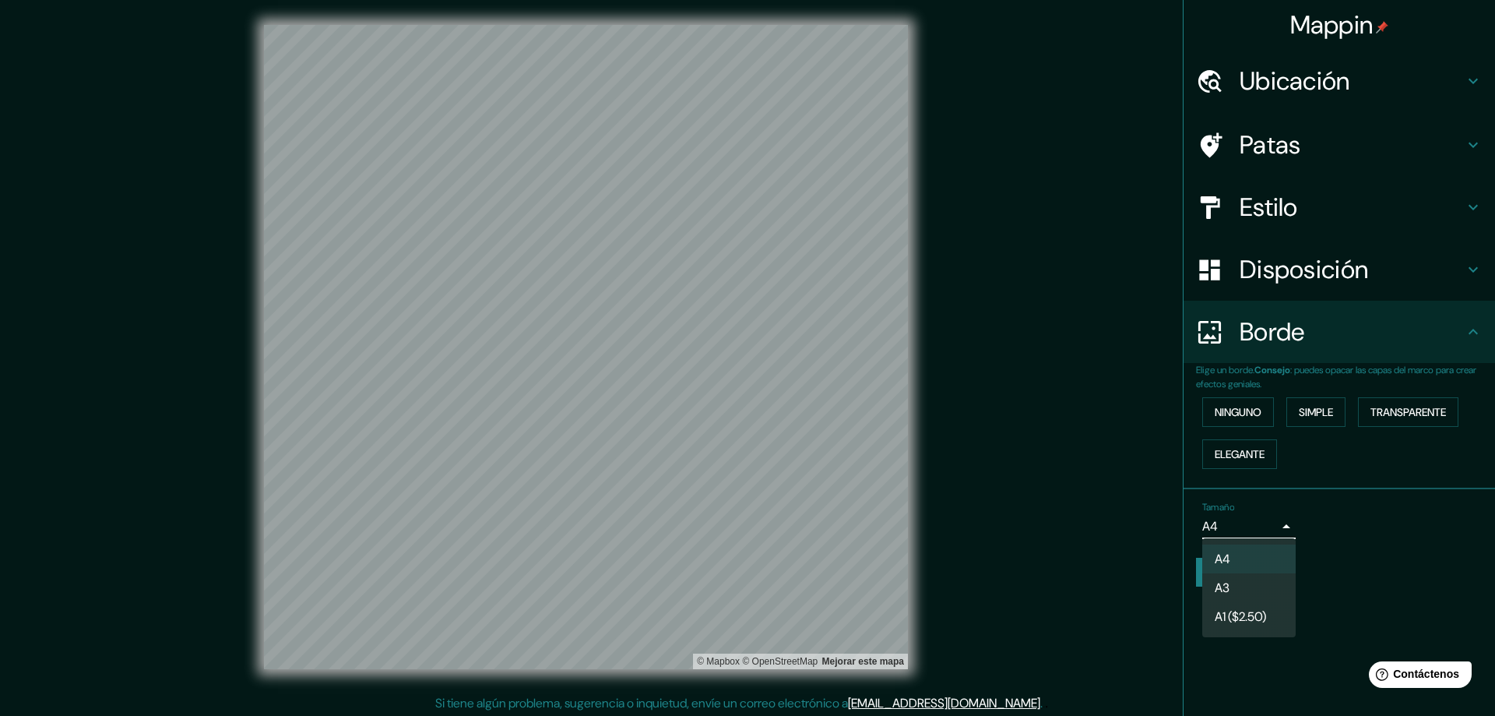
click at [1051, 472] on li "A3" at bounding box center [1248, 587] width 93 height 29
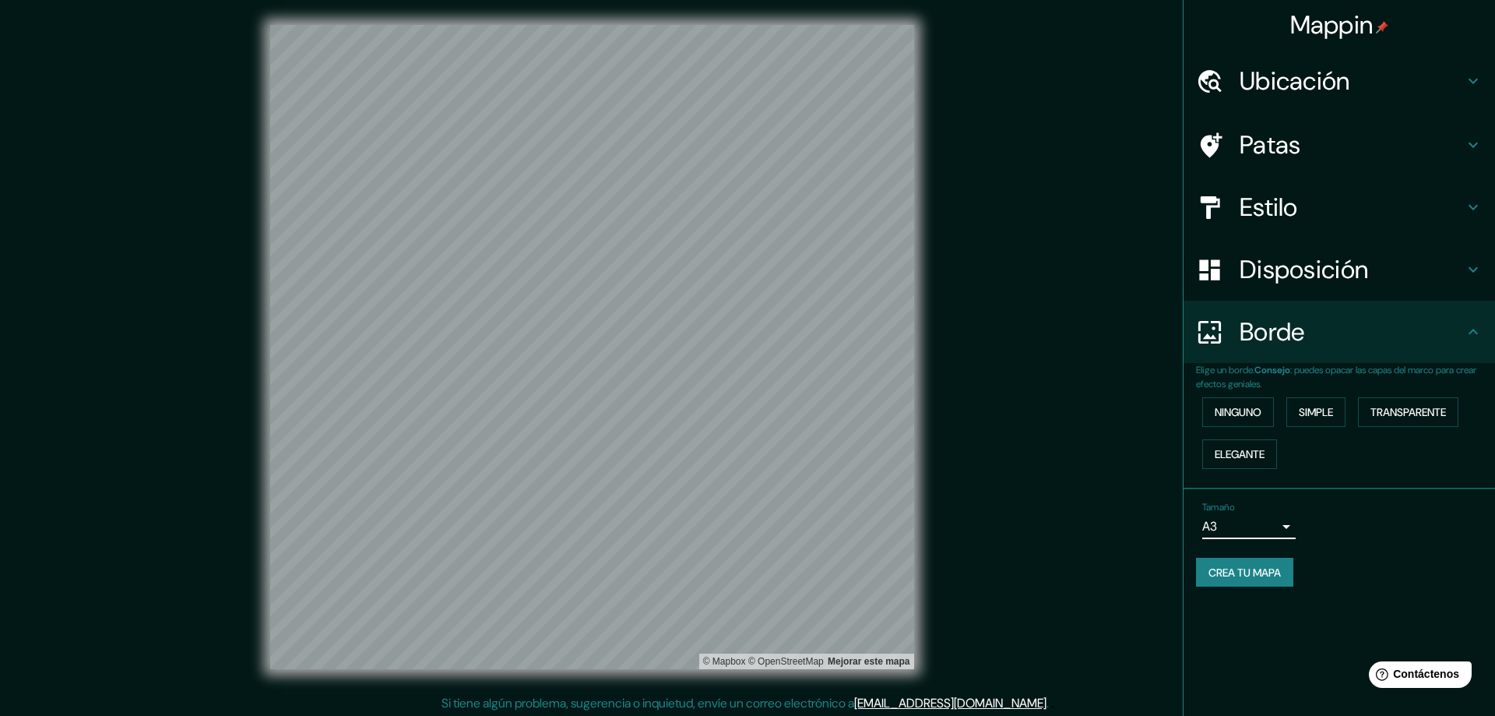
click at [1051, 472] on body "Mappin Ubicación [GEOGRAPHIC_DATA][PERSON_NAME], [GEOGRAPHIC_DATA], [GEOGRAPHIC…" at bounding box center [747, 358] width 1495 height 716
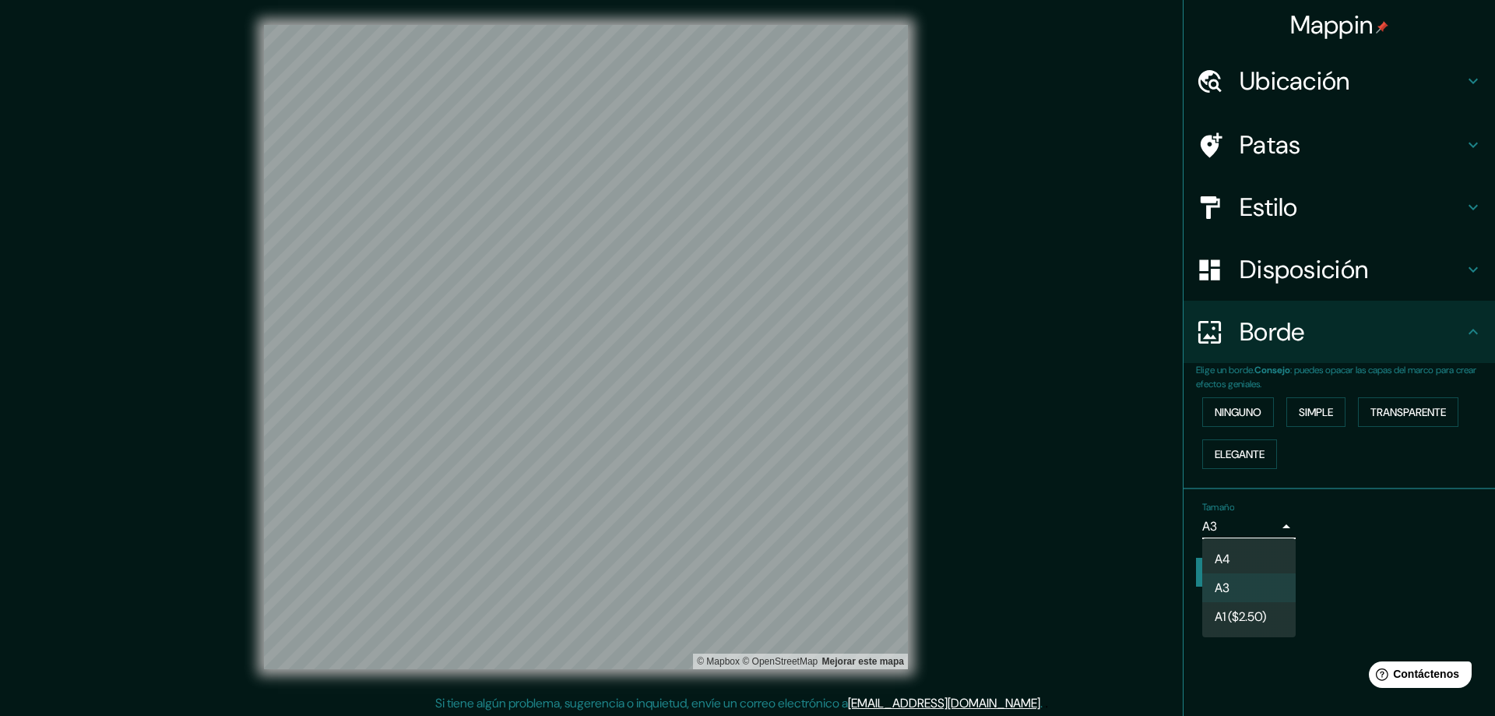
click at [1051, 472] on font "A1 ($2.50)" at bounding box center [1240, 616] width 51 height 16
click at [1051, 472] on body "Mappin Ubicación [GEOGRAPHIC_DATA][PERSON_NAME], [GEOGRAPHIC_DATA], [GEOGRAPHIC…" at bounding box center [747, 358] width 1495 height 716
click at [1051, 472] on li "A4" at bounding box center [1248, 558] width 93 height 29
type input "single"
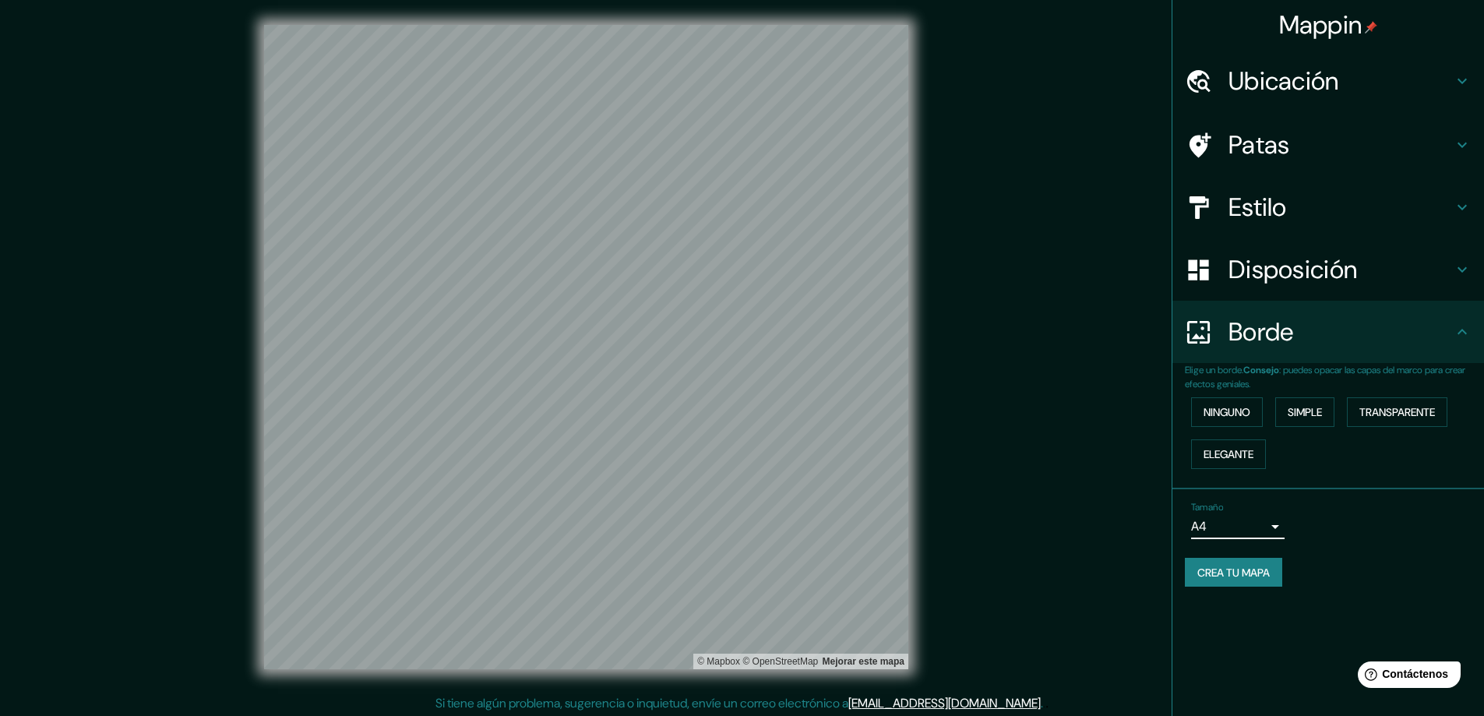
click at [1051, 211] on h4 "Estilo" at bounding box center [1340, 207] width 224 height 31
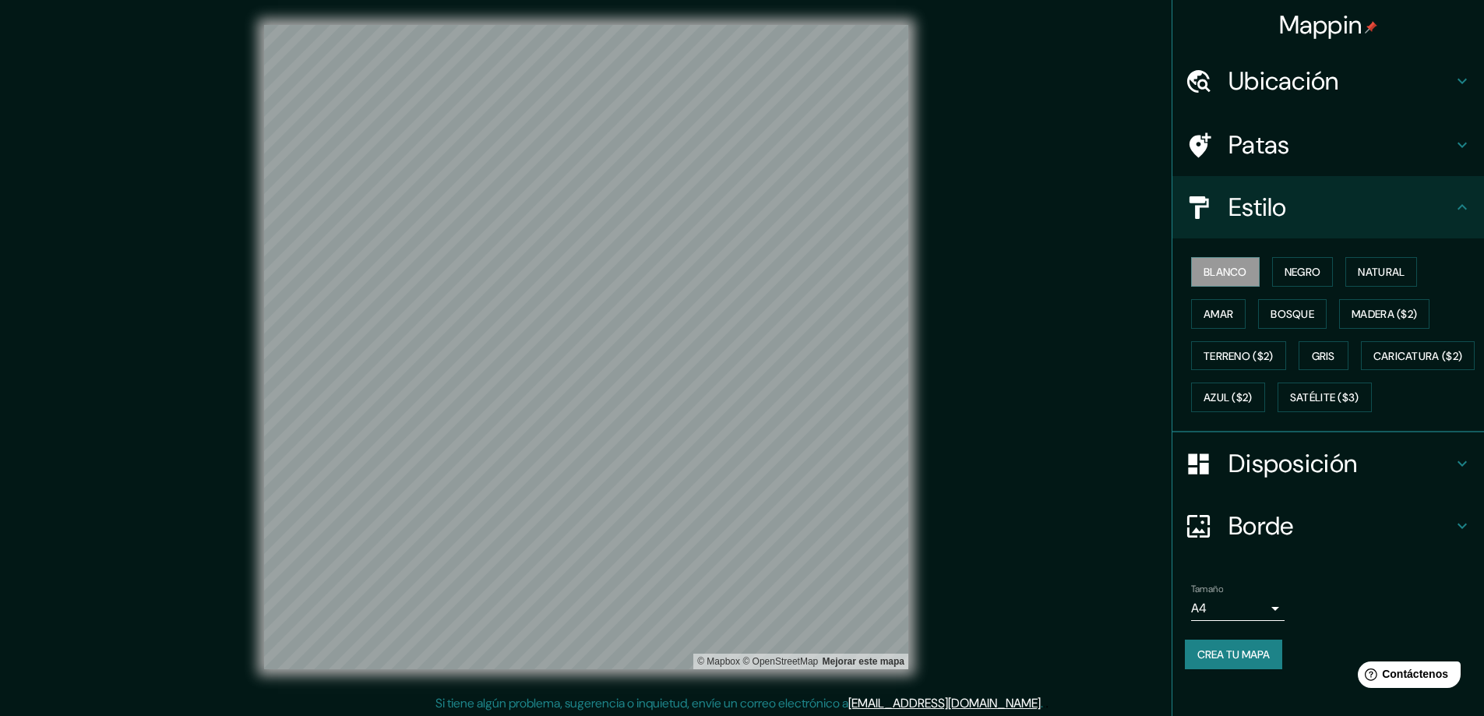
click at [1051, 164] on div "Patas" at bounding box center [1328, 145] width 312 height 62
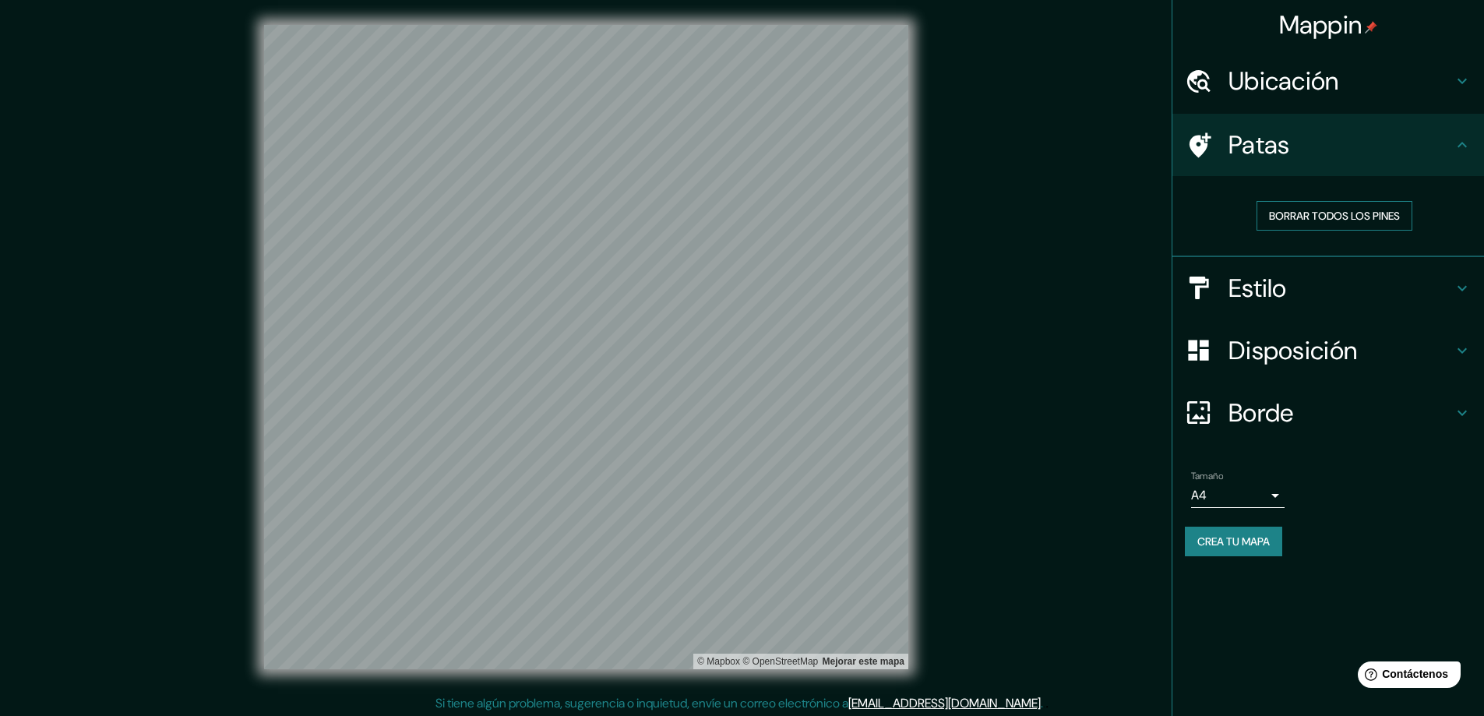
click at [1051, 217] on font "Borrar todos los pines" at bounding box center [1334, 216] width 131 height 14
click at [1051, 216] on font "Borrar todos los pines" at bounding box center [1334, 216] width 131 height 14
click at [1051, 215] on font "Borrar todos los pines" at bounding box center [1334, 216] width 131 height 14
drag, startPoint x: 618, startPoint y: 372, endPoint x: 620, endPoint y: 382, distance: 9.6
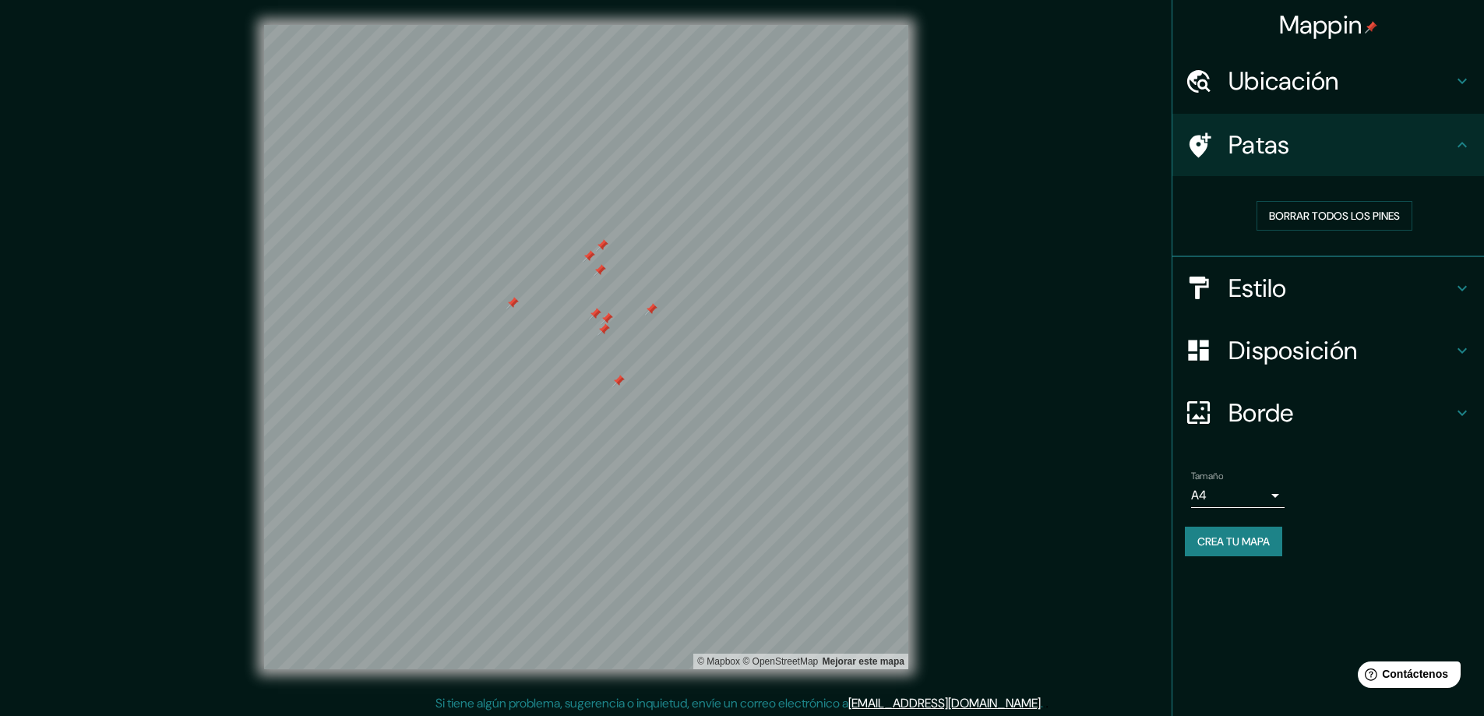
click at [620, 382] on div at bounding box center [618, 381] width 12 height 12
click at [1051, 151] on icon at bounding box center [1461, 145] width 19 height 19
click at [1051, 150] on icon at bounding box center [1461, 145] width 19 height 19
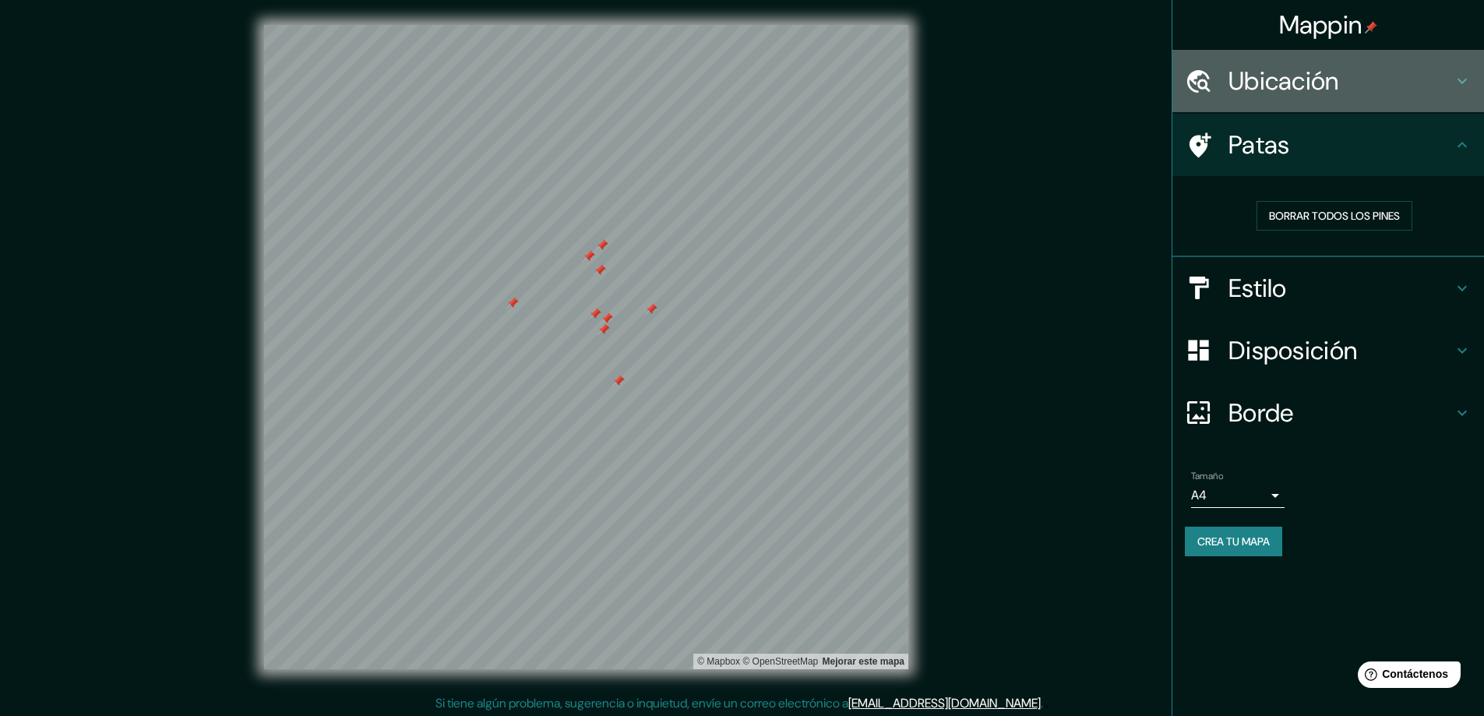
click at [1051, 97] on div "Ubicación" at bounding box center [1328, 81] width 312 height 62
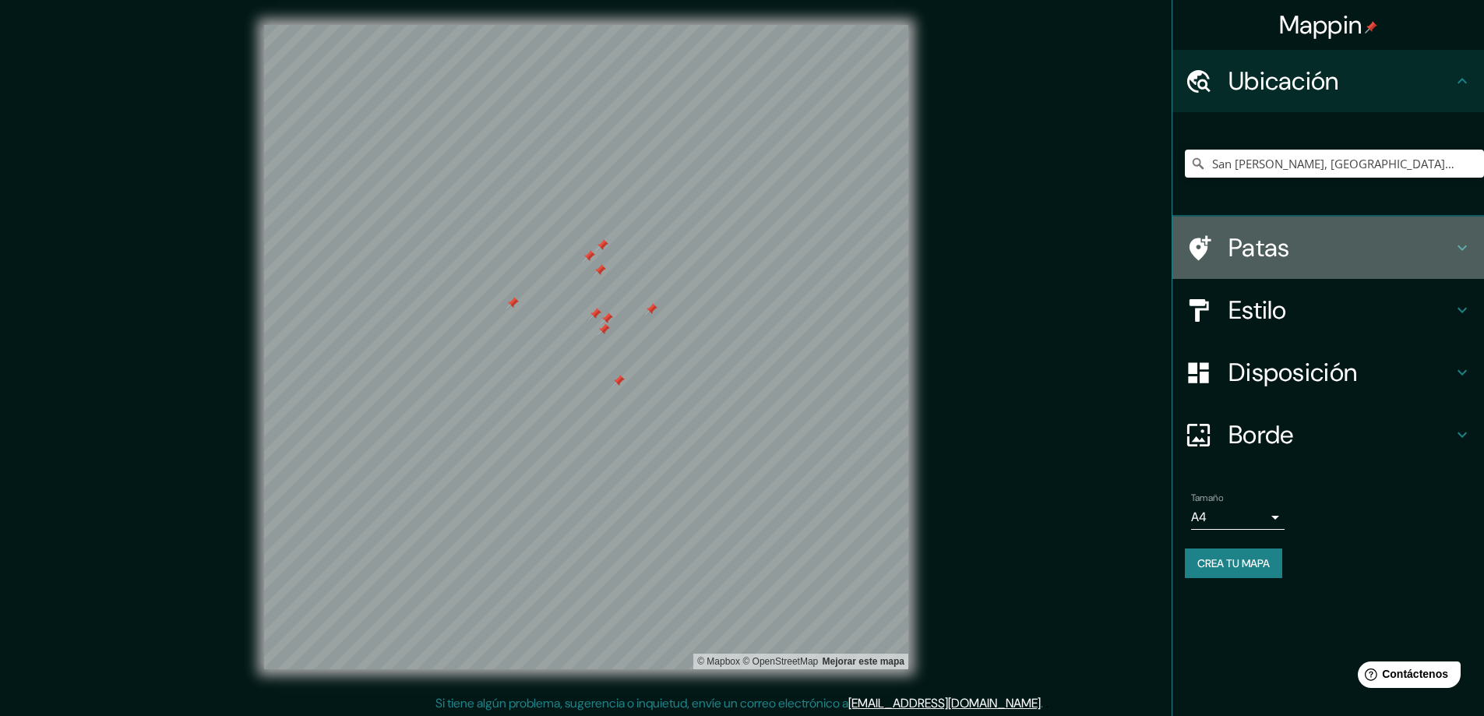
click at [1051, 248] on h4 "Patas" at bounding box center [1340, 247] width 224 height 31
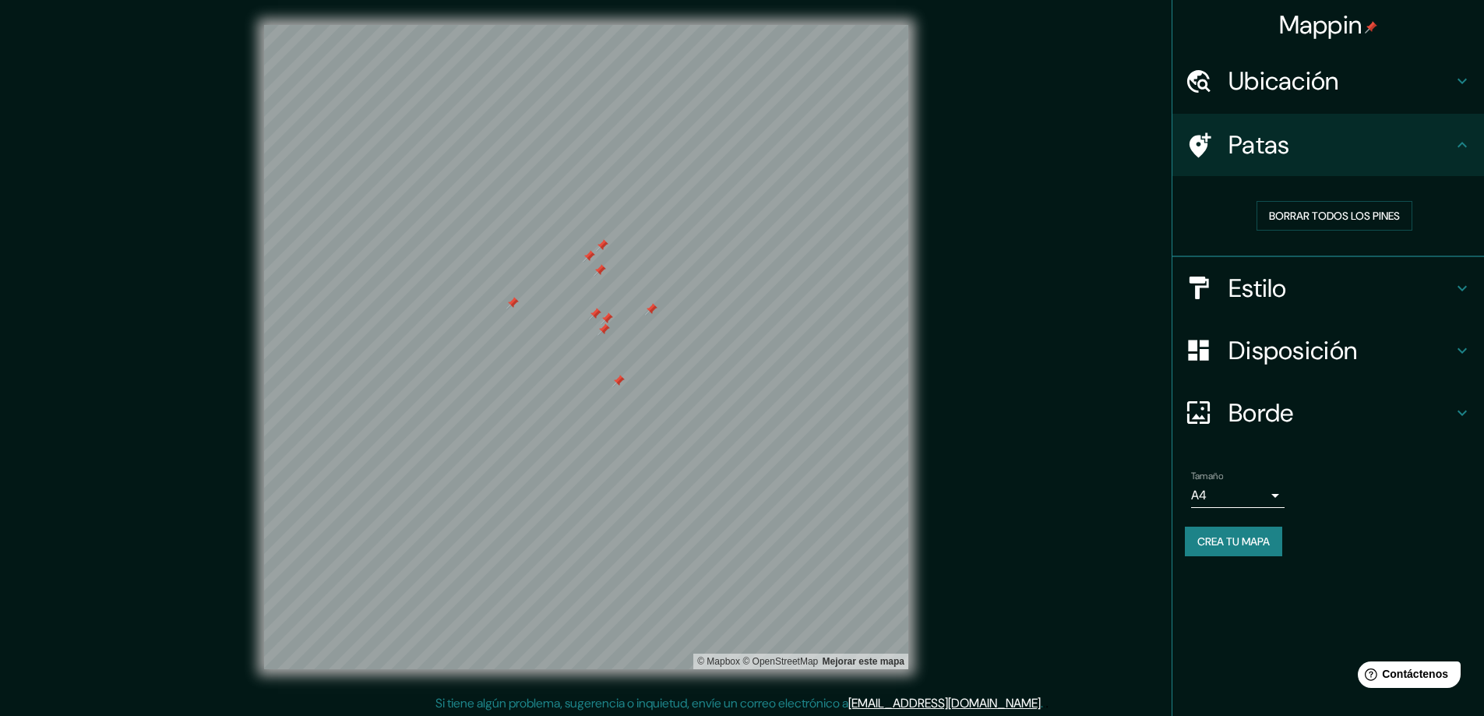
click at [1051, 149] on icon at bounding box center [1200, 144] width 22 height 25
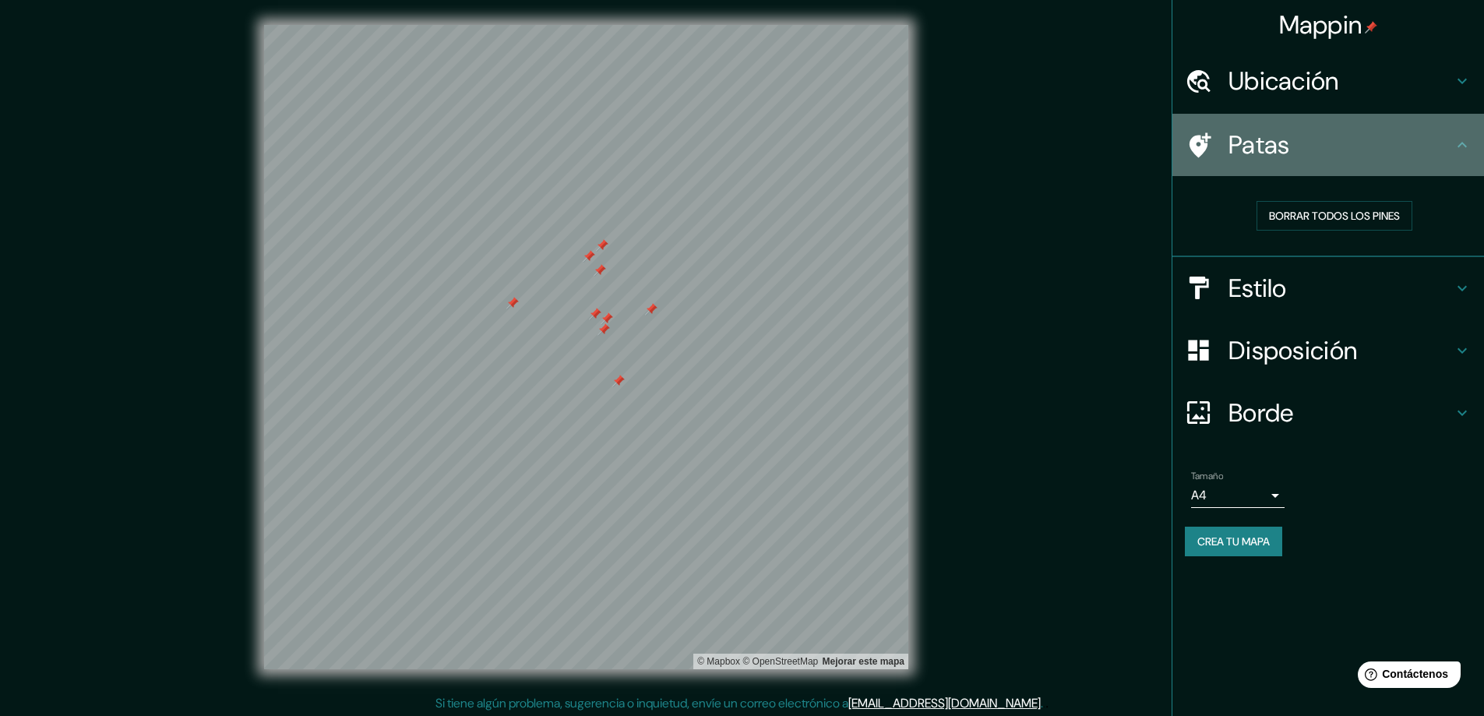
click at [1051, 149] on icon at bounding box center [1200, 144] width 22 height 25
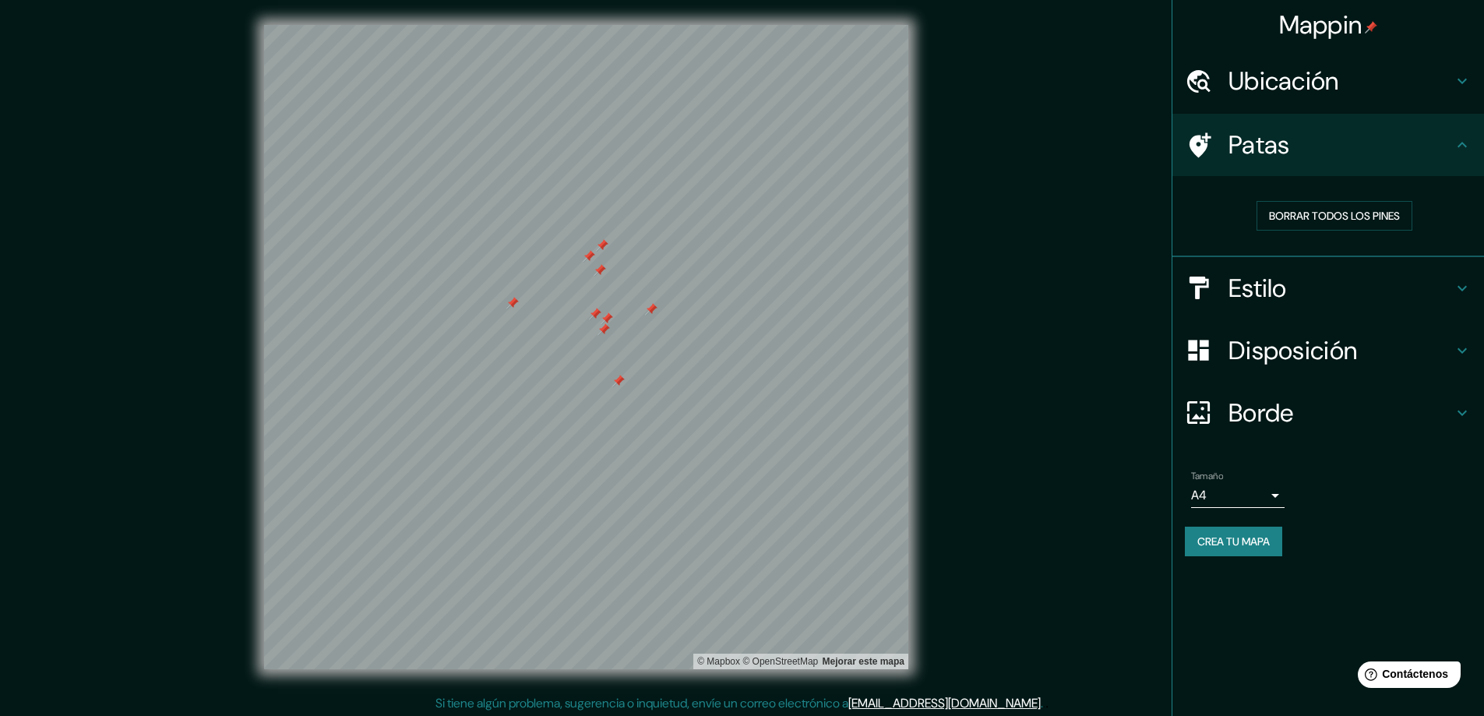
drag, startPoint x: 1197, startPoint y: 149, endPoint x: 1240, endPoint y: 239, distance: 100.0
click at [1051, 239] on div "Borrar todos los pines" at bounding box center [1334, 215] width 299 height 55
click at [1051, 196] on div "Borrar todos los pines" at bounding box center [1334, 215] width 299 height 55
click at [1051, 164] on div "Patas" at bounding box center [1328, 145] width 312 height 62
click at [1051, 291] on h4 "Estilo" at bounding box center [1340, 288] width 224 height 31
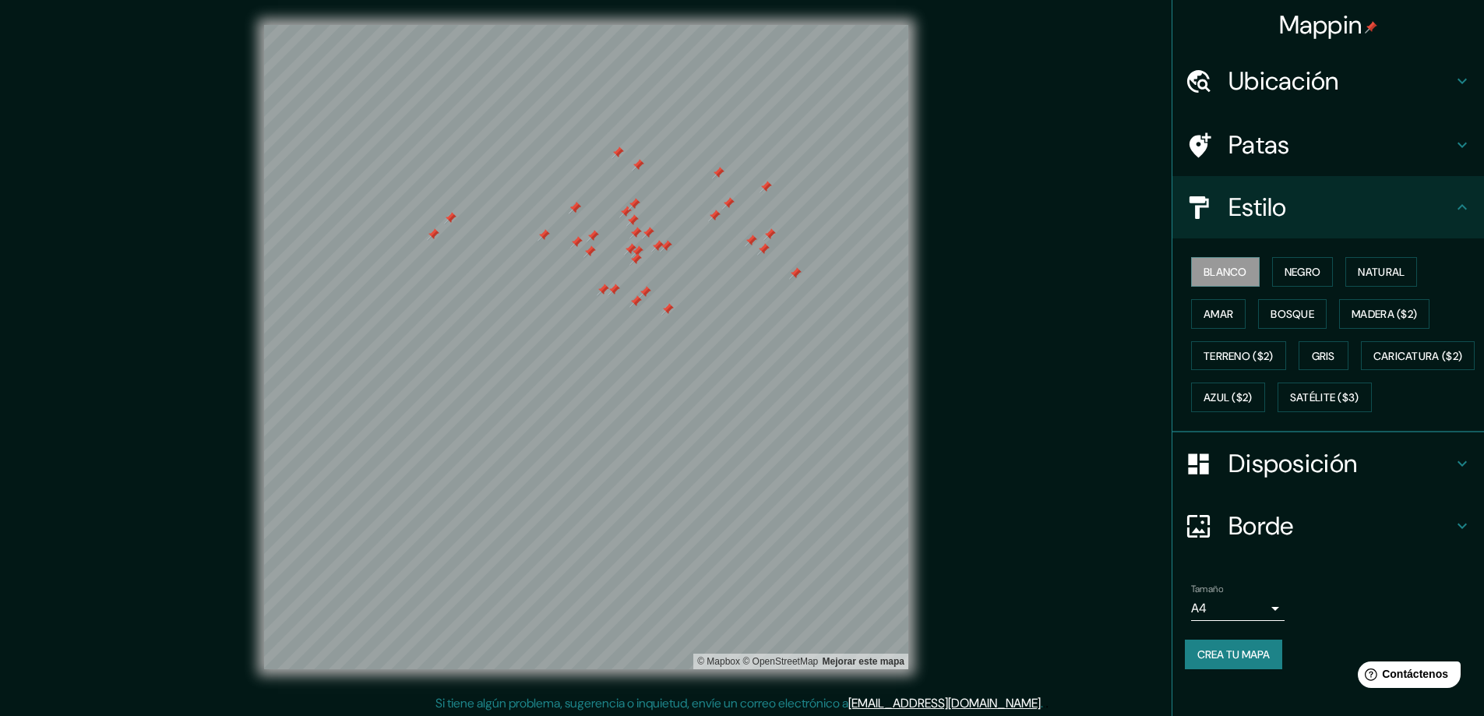
click at [1051, 472] on h4 "Disposición" at bounding box center [1340, 463] width 224 height 31
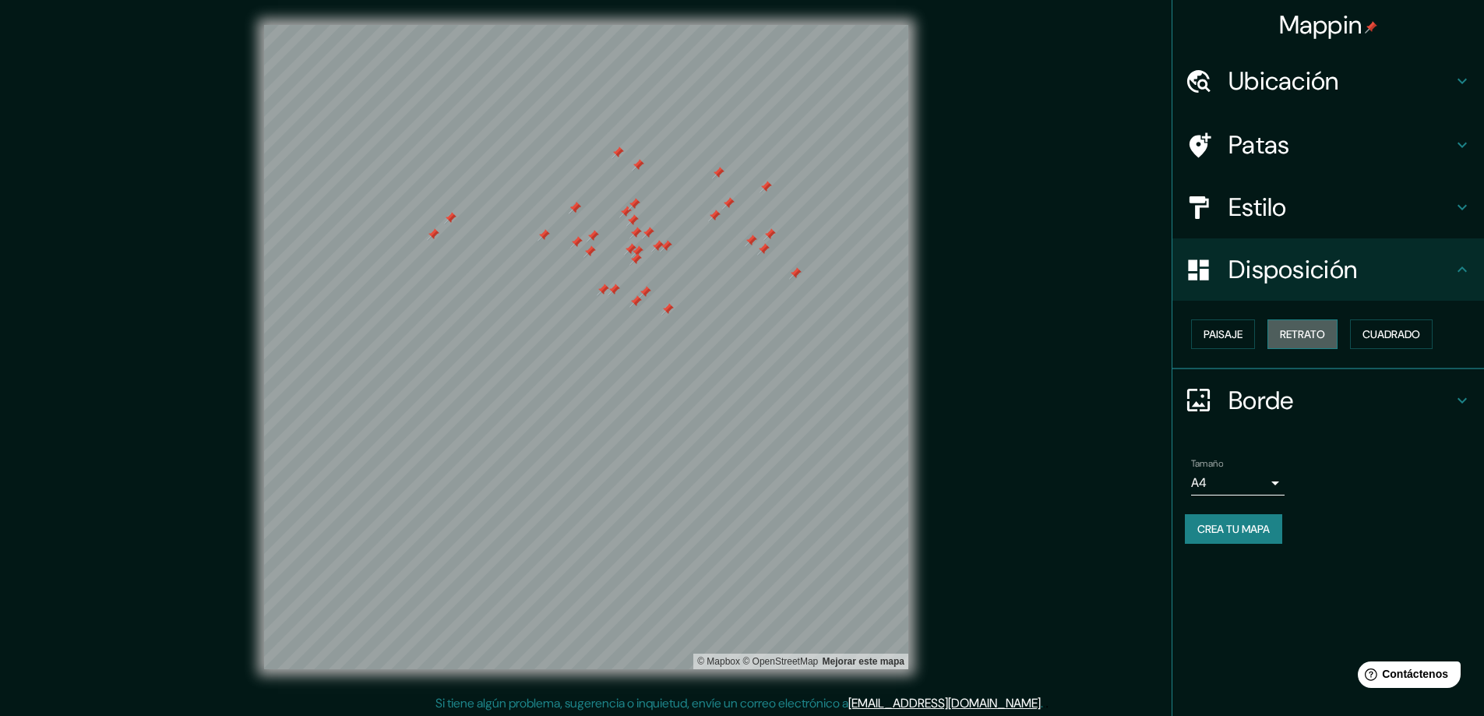
click at [1051, 337] on font "Retrato" at bounding box center [1302, 334] width 45 height 14
